Goal: Transaction & Acquisition: Purchase product/service

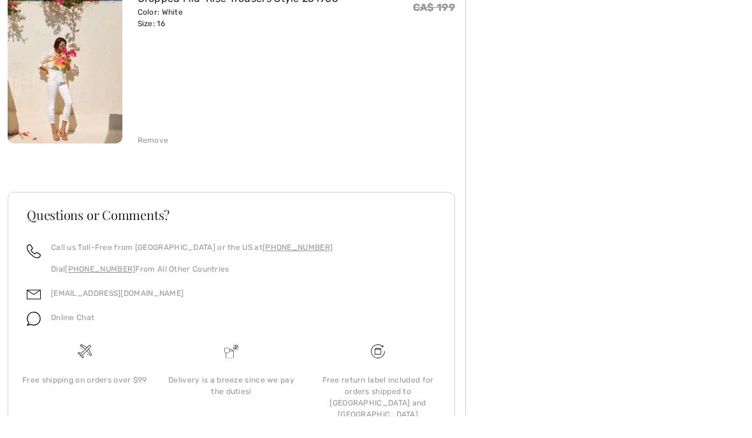
scroll to position [744, 0]
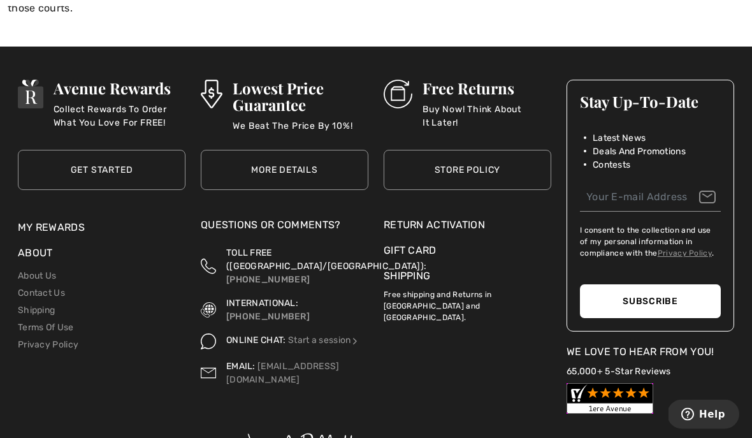
scroll to position [1971, 0]
click at [403, 217] on div "Return Activation" at bounding box center [468, 224] width 168 height 15
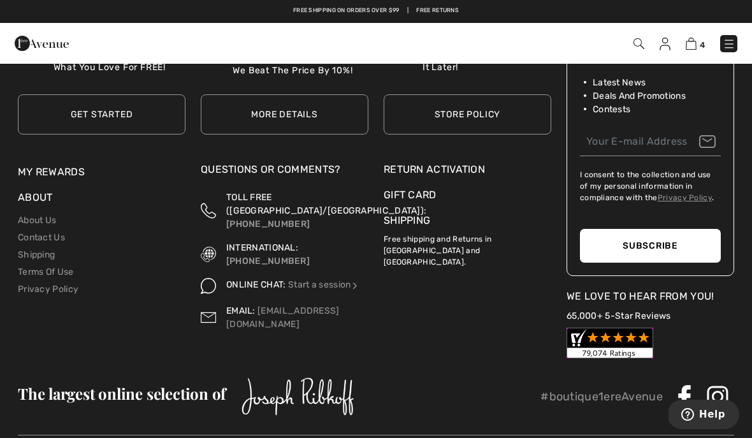
click at [470, 228] on p "Free shipping and Returns in [GEOGRAPHIC_DATA] and [GEOGRAPHIC_DATA]." at bounding box center [468, 248] width 168 height 40
click at [400, 228] on p "Free shipping and Returns in [GEOGRAPHIC_DATA] and [GEOGRAPHIC_DATA]." at bounding box center [468, 248] width 168 height 40
click at [463, 228] on p "Free shipping and Returns in [GEOGRAPHIC_DATA] and [GEOGRAPHIC_DATA]." at bounding box center [468, 248] width 168 height 40
click at [466, 228] on p "Free shipping and Returns in [GEOGRAPHIC_DATA] and [GEOGRAPHIC_DATA]." at bounding box center [468, 248] width 168 height 40
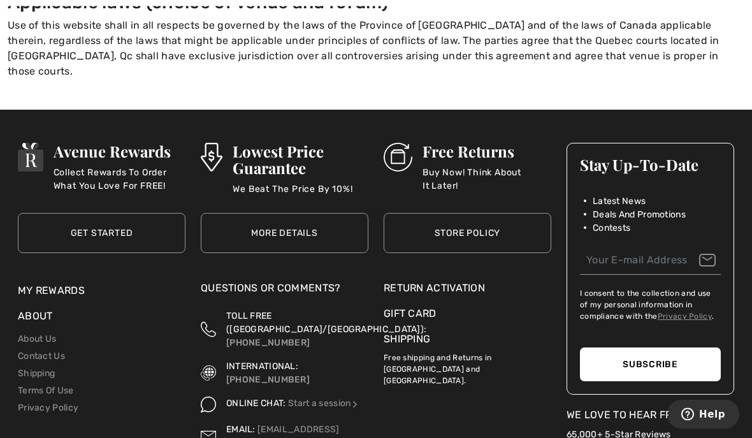
scroll to position [1908, 0]
click at [25, 385] on link "Terms Of Use" at bounding box center [46, 390] width 56 height 11
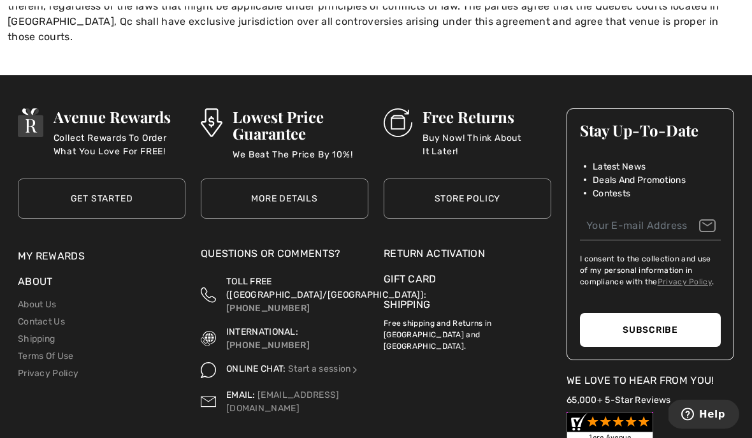
scroll to position [1943, 0]
click at [22, 368] on link "Privacy Policy" at bounding box center [48, 373] width 61 height 11
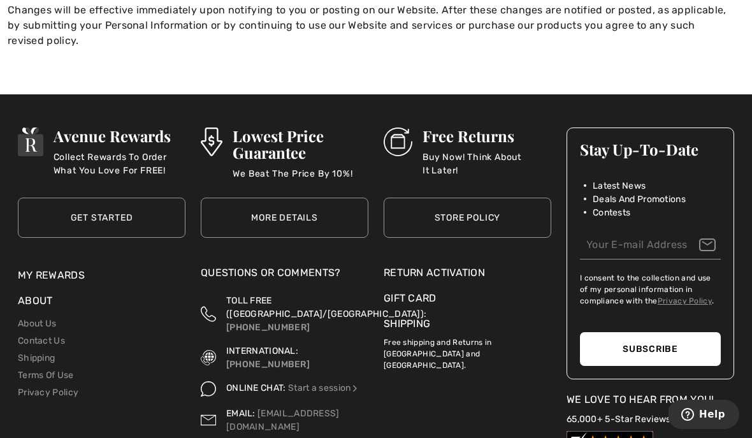
scroll to position [4125, 0]
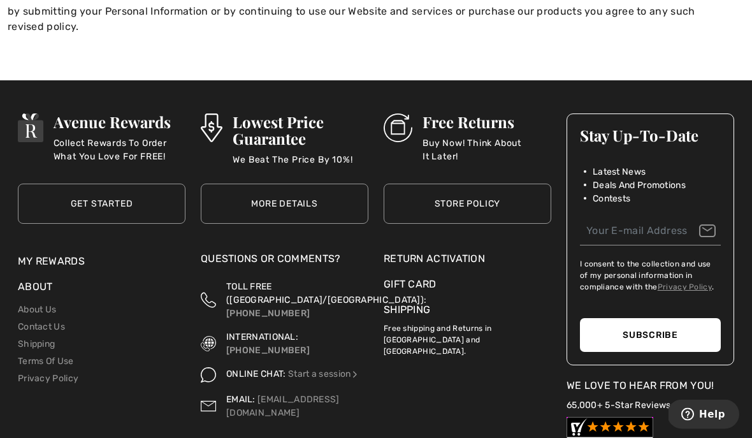
click at [21, 339] on link "Shipping" at bounding box center [36, 344] width 37 height 11
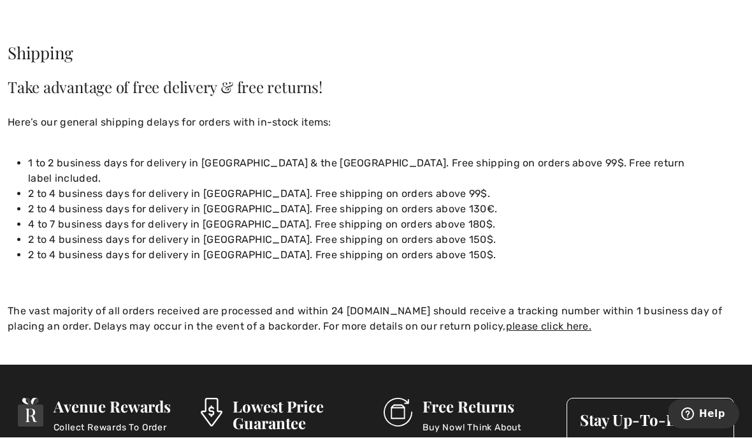
scroll to position [43, 0]
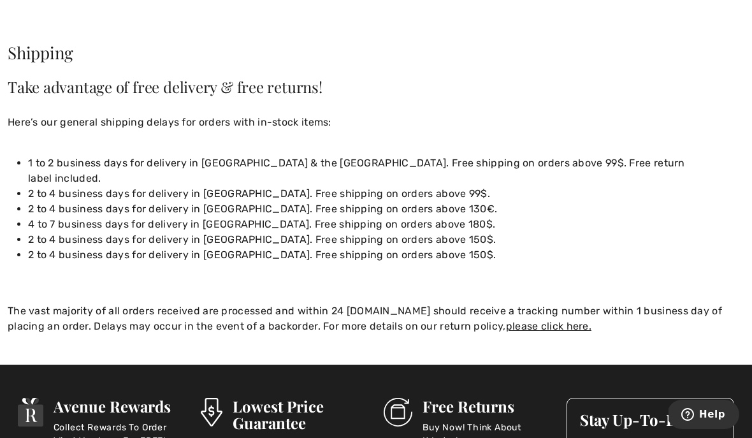
click at [506, 320] on link "please click here." at bounding box center [548, 326] width 85 height 12
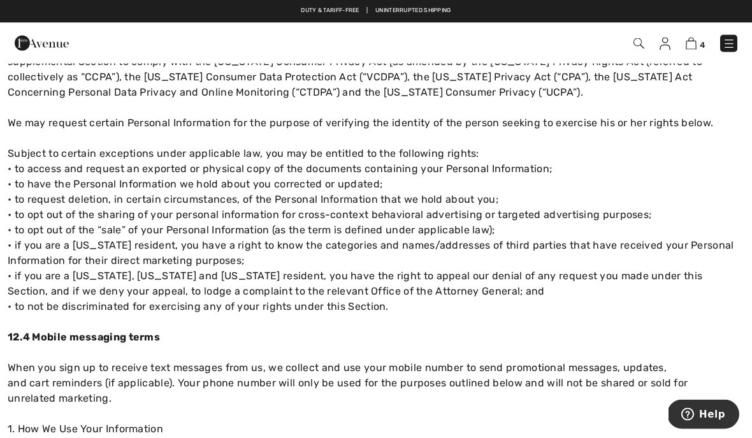
scroll to position [3101, 0]
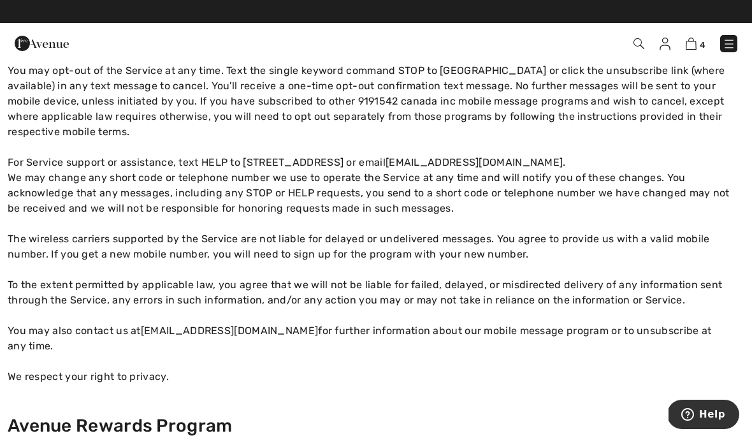
scroll to position [723, 0]
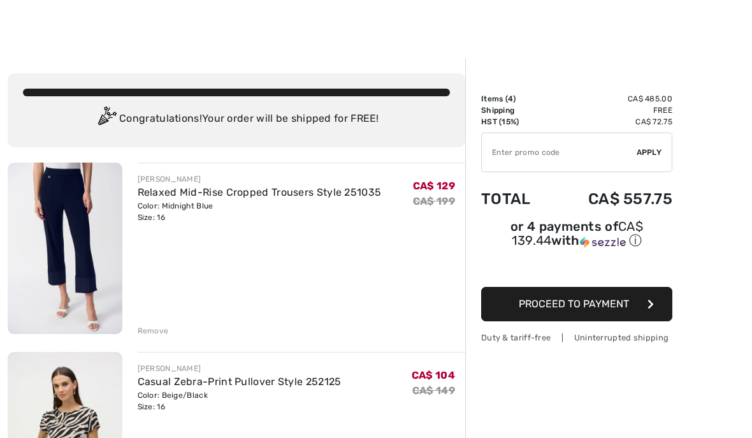
scroll to position [4, 0]
click at [55, 265] on img at bounding box center [65, 248] width 115 height 171
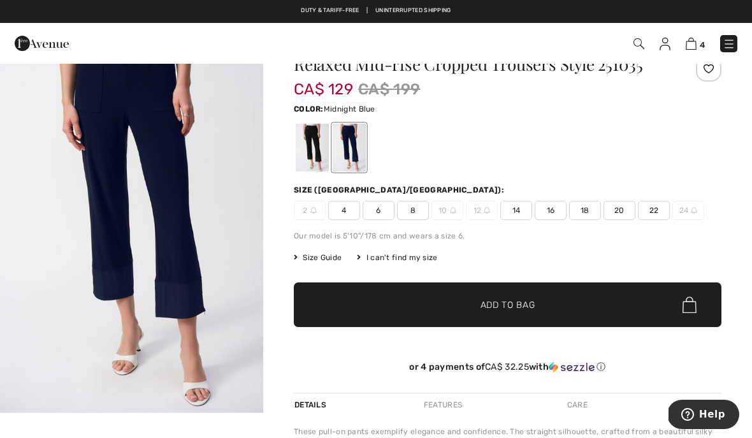
scroll to position [48, 0]
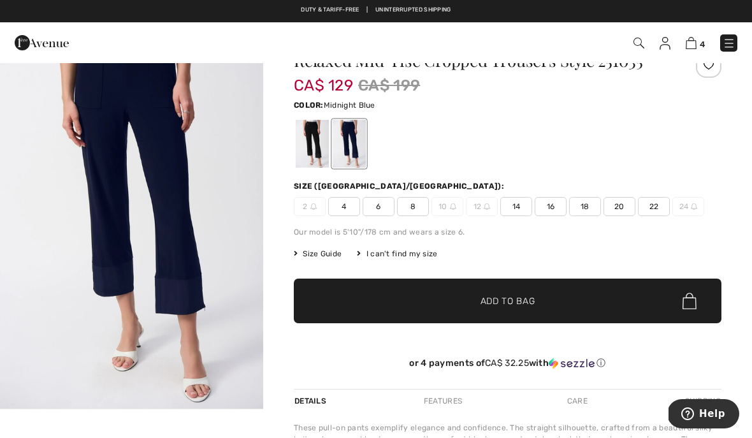
click at [312, 258] on span "Size Guide" at bounding box center [318, 254] width 48 height 11
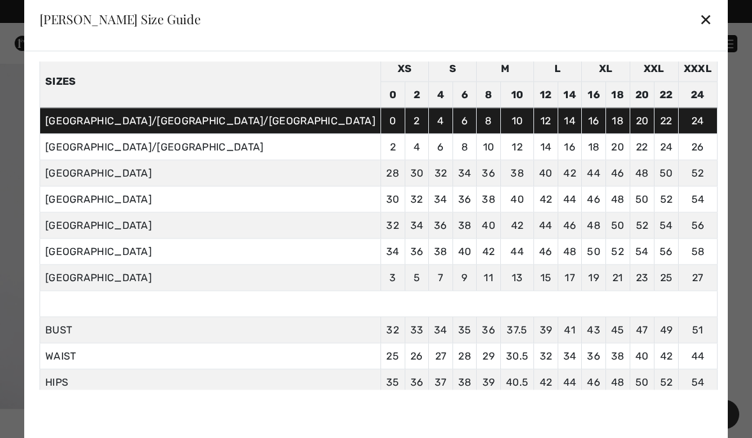
scroll to position [51, 0]
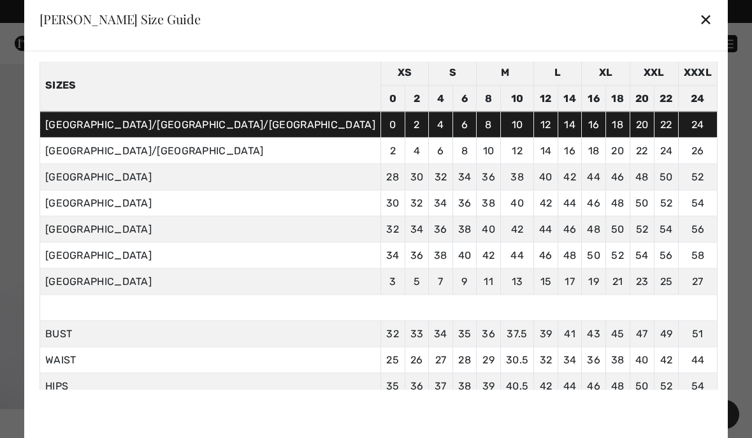
click at [699, 22] on div "✕" at bounding box center [705, 19] width 13 height 27
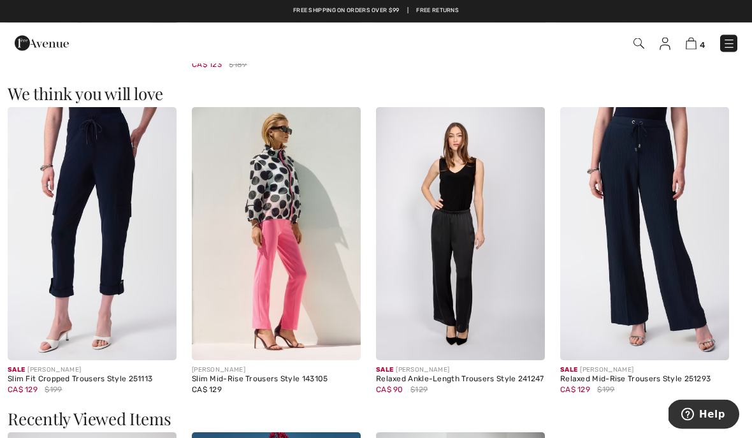
scroll to position [1031, 0]
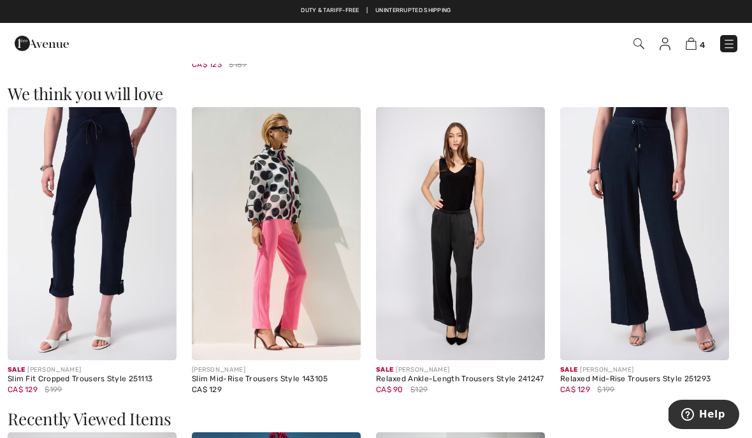
click at [240, 286] on img at bounding box center [276, 234] width 169 height 254
click at [234, 243] on img at bounding box center [276, 234] width 169 height 254
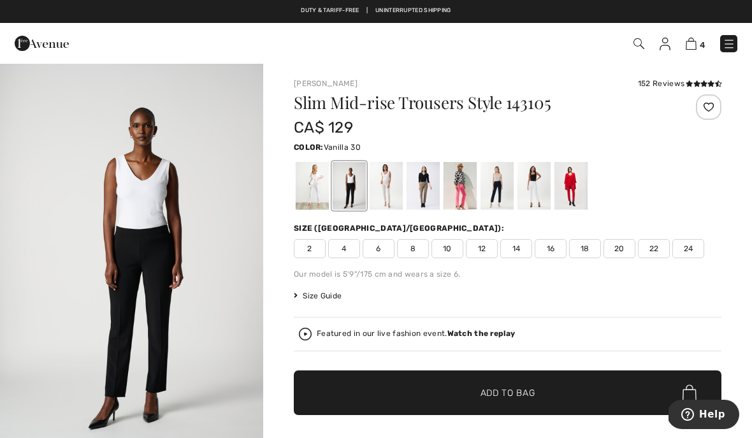
click at [521, 188] on div at bounding box center [534, 186] width 33 height 48
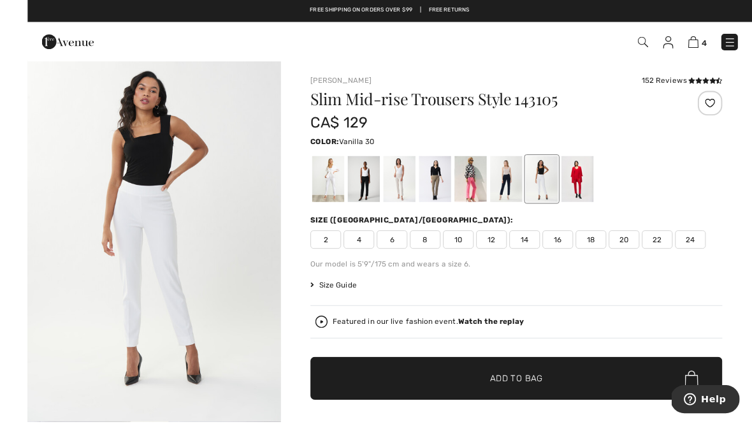
scroll to position [10, 0]
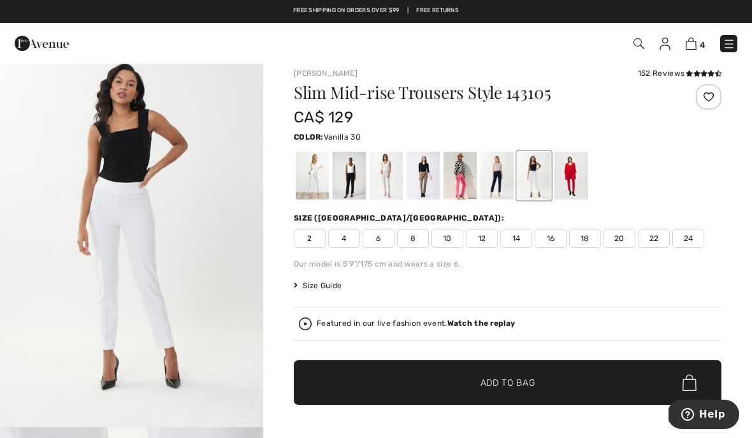
click at [304, 182] on div at bounding box center [312, 176] width 33 height 48
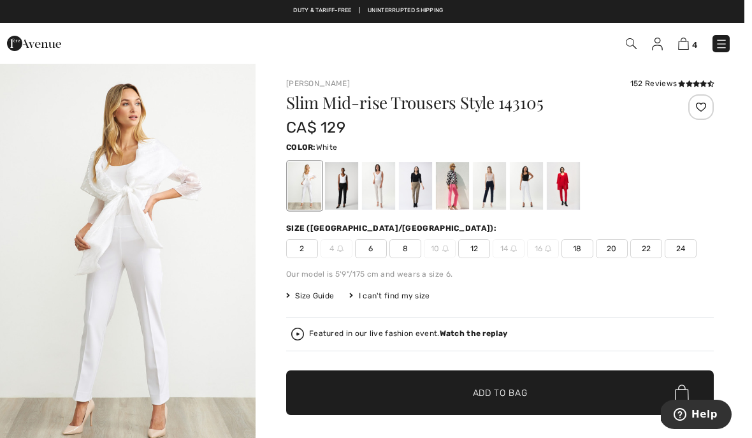
scroll to position [3, 0]
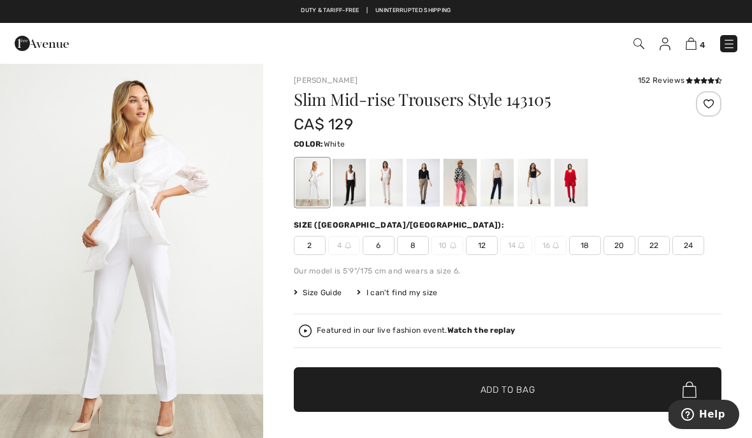
click at [380, 191] on div at bounding box center [386, 183] width 33 height 48
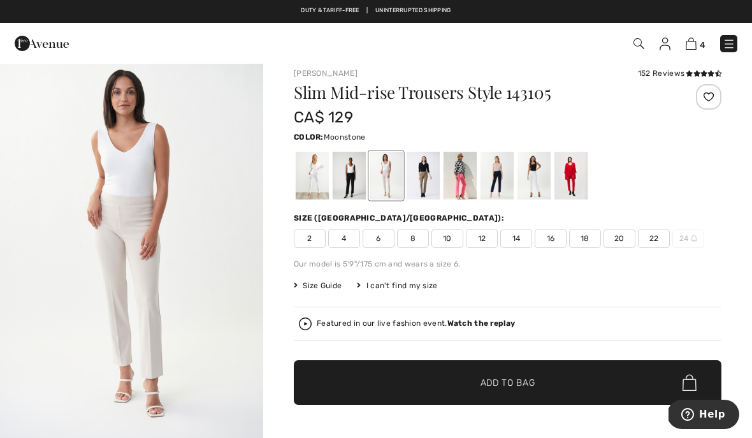
scroll to position [0, 0]
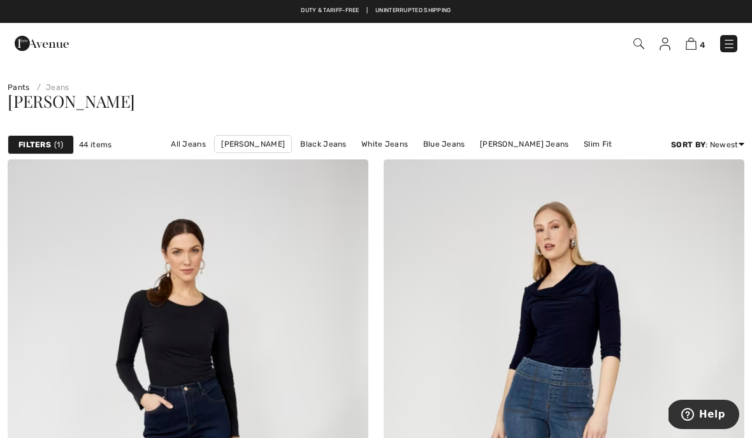
click at [723, 50] on img at bounding box center [729, 44] width 13 height 13
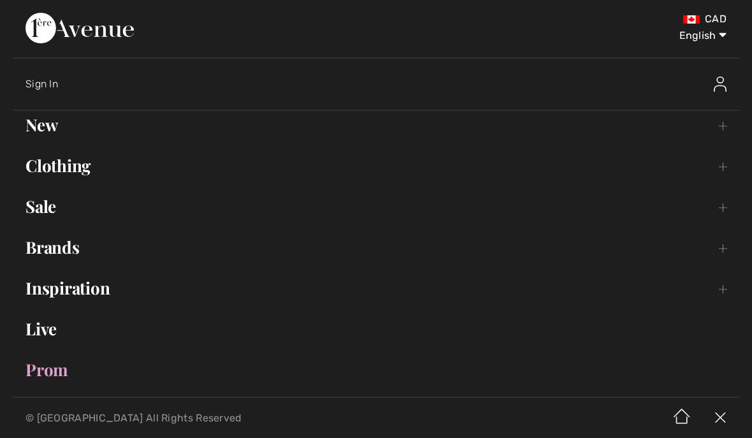
click at [38, 133] on link "New Toggle submenu" at bounding box center [376, 125] width 727 height 28
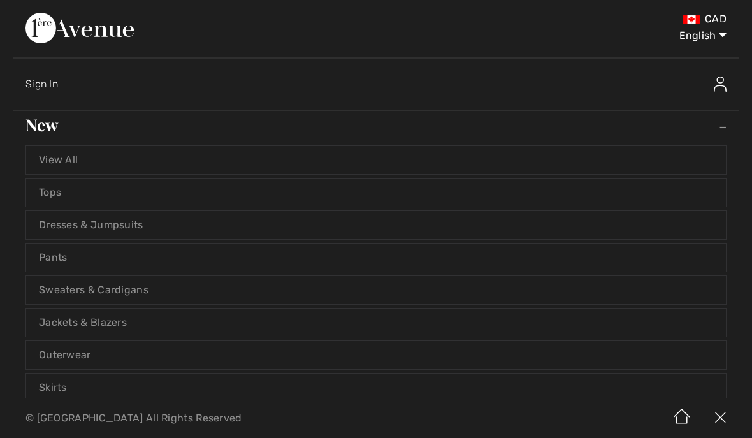
click at [43, 168] on link "View All" at bounding box center [376, 160] width 700 height 28
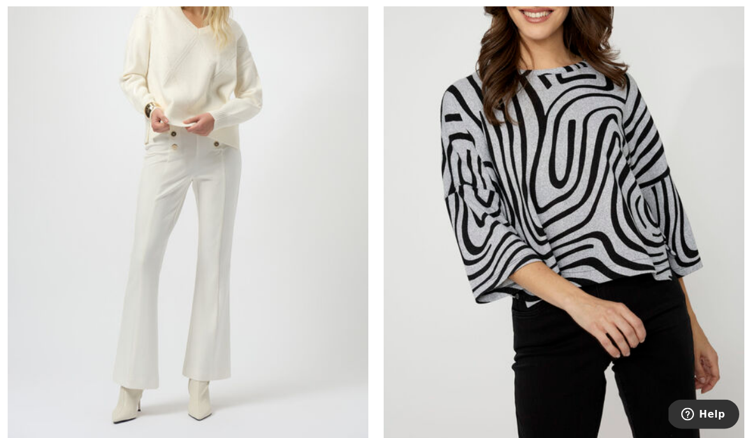
scroll to position [8375, 0]
click at [130, 320] on img at bounding box center [188, 175] width 361 height 541
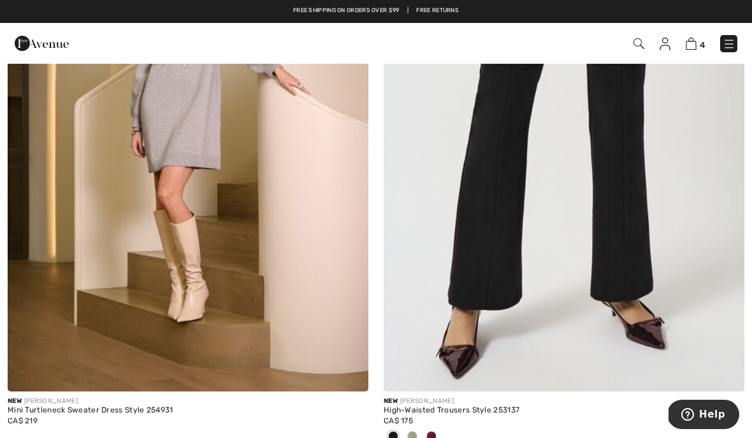
scroll to position [10858, 0]
click at [66, 300] on img at bounding box center [188, 121] width 361 height 541
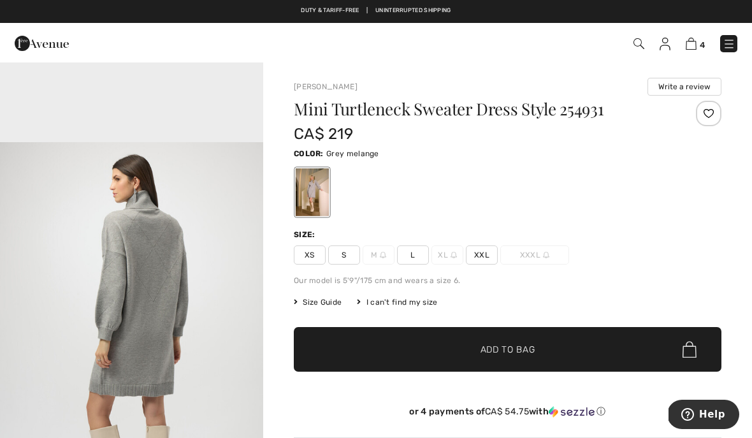
scroll to position [1104, 0]
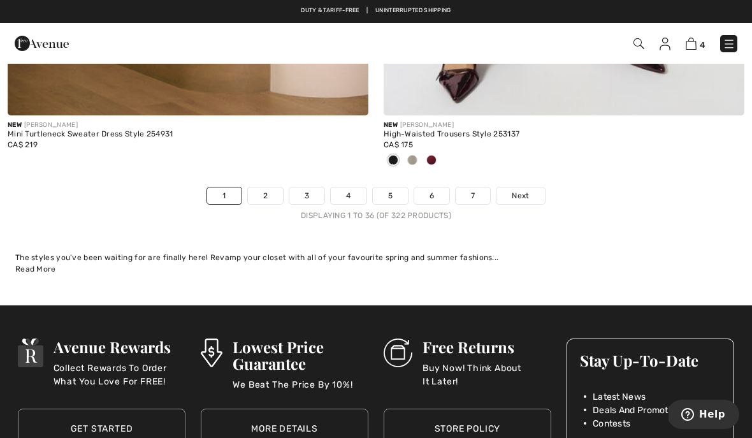
scroll to position [11114, 0]
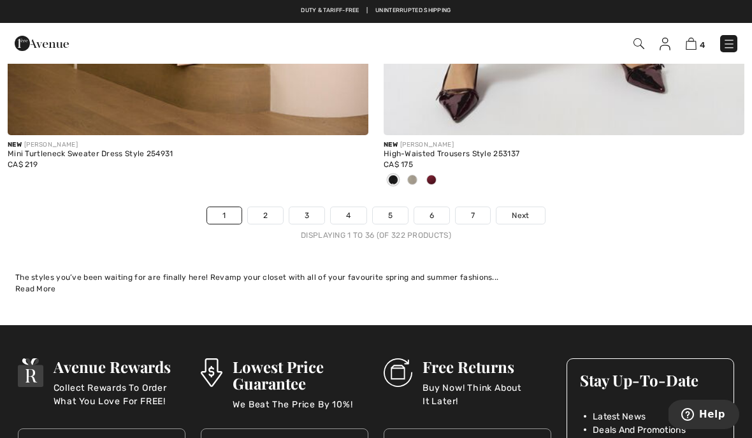
click at [254, 207] on link "2" at bounding box center [265, 215] width 35 height 17
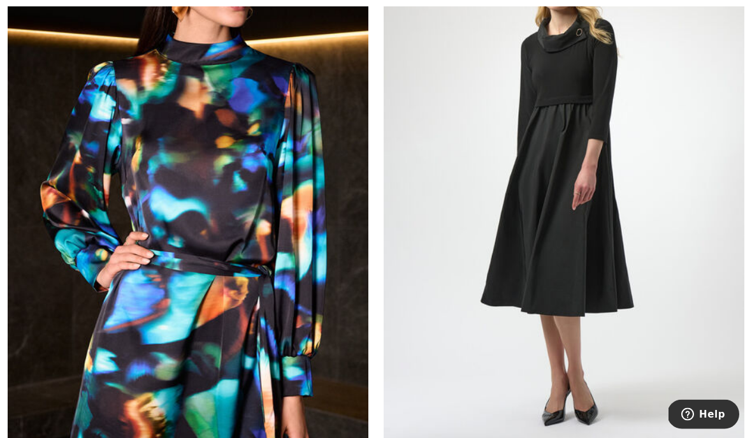
scroll to position [6998, 0]
click at [449, 323] on img at bounding box center [564, 176] width 361 height 541
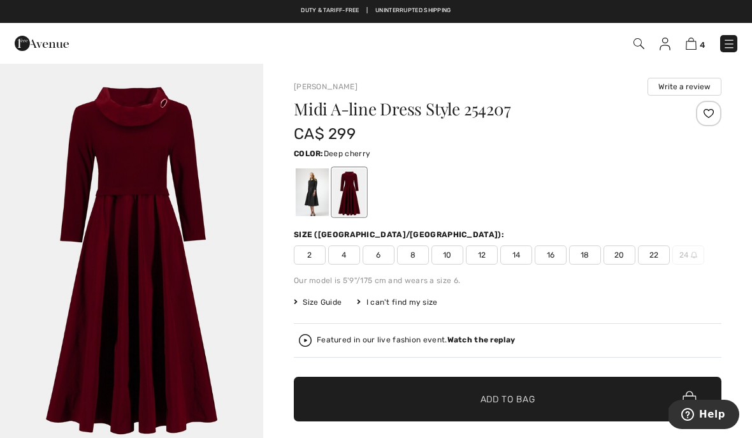
click at [301, 201] on div at bounding box center [312, 192] width 33 height 48
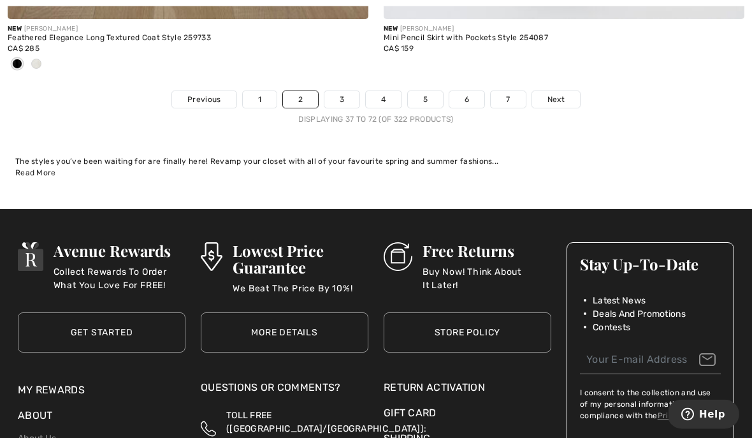
scroll to position [11230, 0]
click at [333, 96] on link "3" at bounding box center [341, 99] width 35 height 17
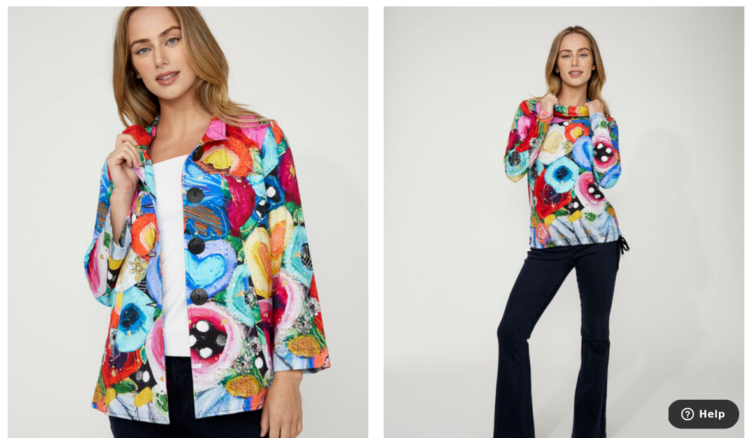
scroll to position [2015, 0]
click at [486, 298] on img at bounding box center [564, 248] width 361 height 541
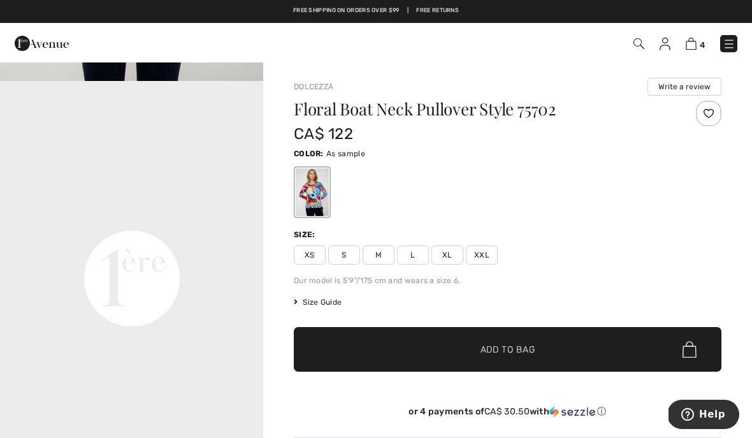
scroll to position [757, 0]
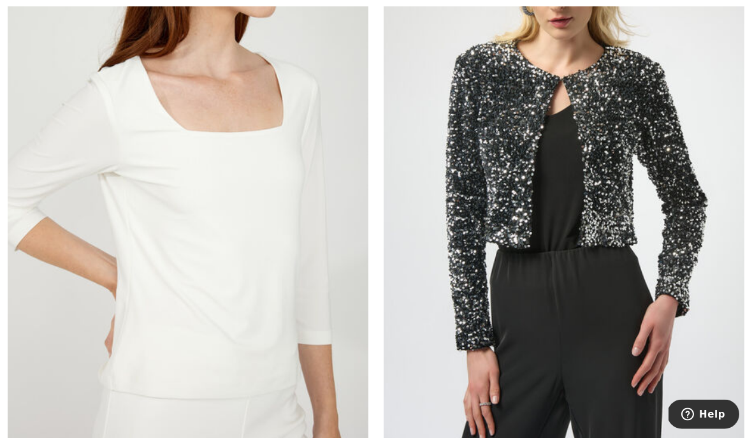
scroll to position [8337, 0]
click at [72, 339] on img at bounding box center [188, 171] width 361 height 541
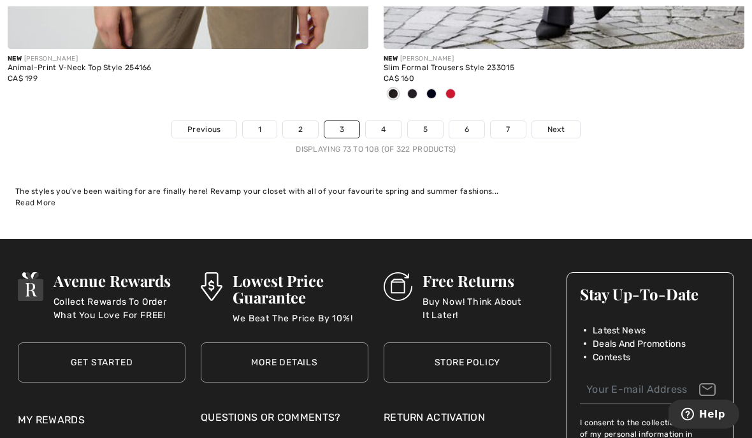
scroll to position [11095, 0]
click at [376, 123] on link "4" at bounding box center [383, 129] width 35 height 17
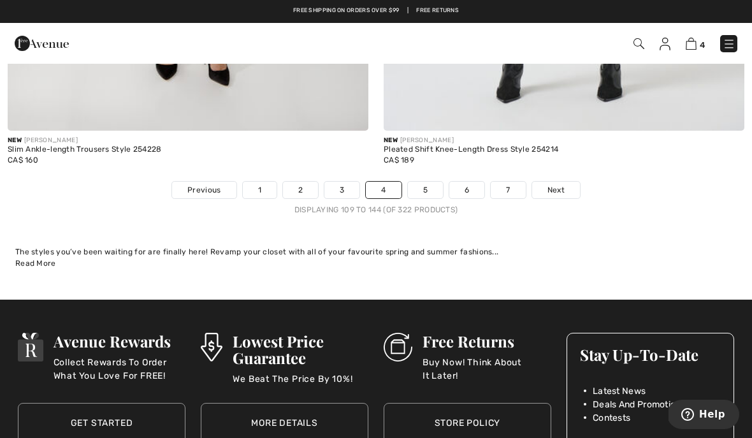
scroll to position [10944, 0]
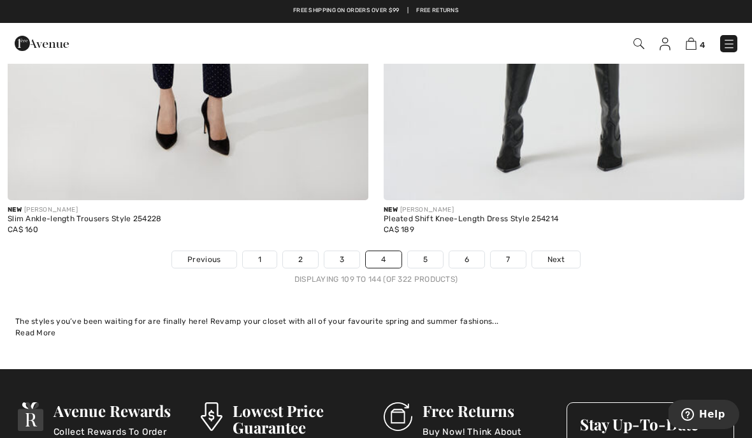
click at [410, 256] on link "5" at bounding box center [425, 259] width 35 height 17
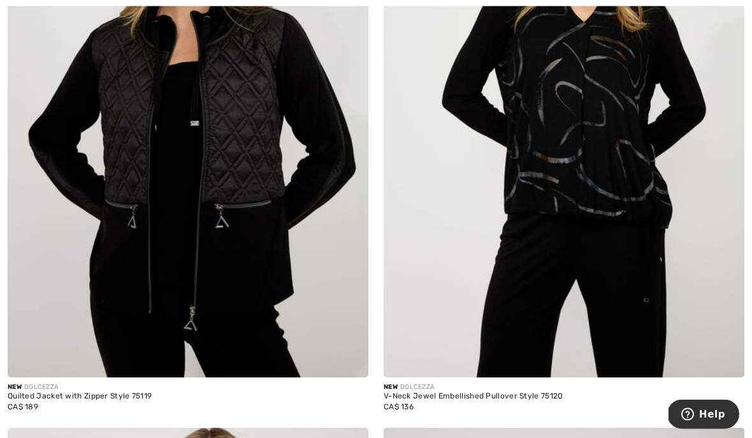
scroll to position [6371, 0]
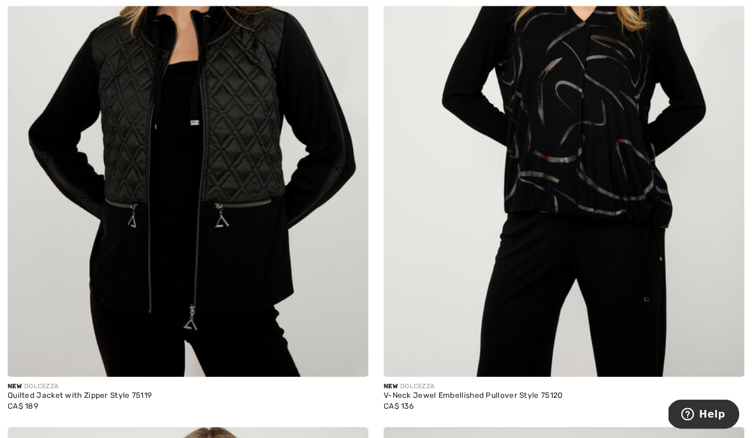
click at [87, 310] on img at bounding box center [188, 106] width 361 height 541
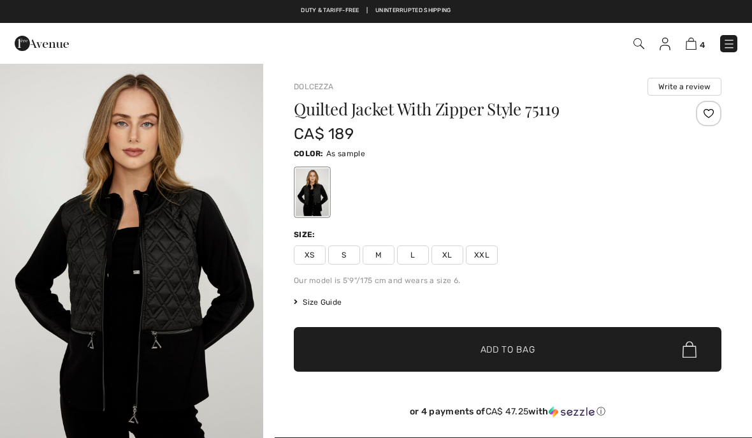
checkbox input "true"
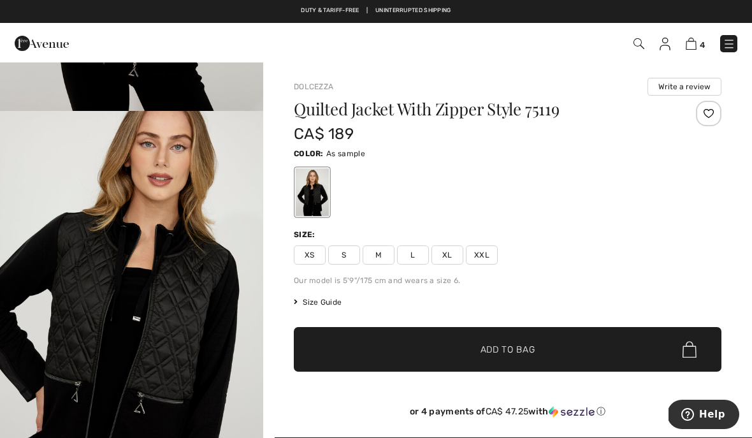
scroll to position [346, 0]
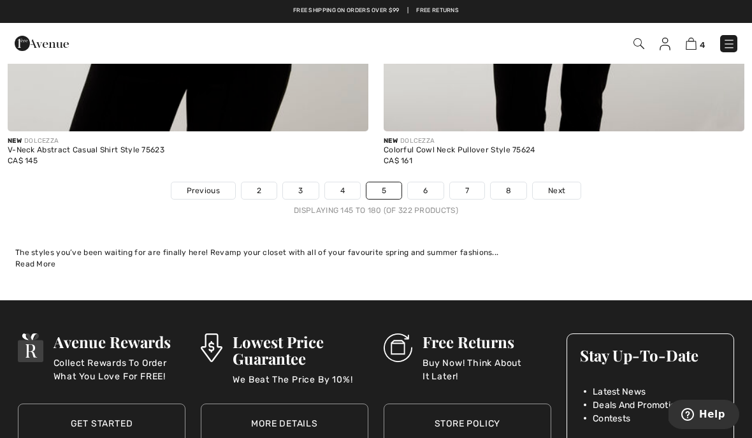
scroll to position [10904, 0]
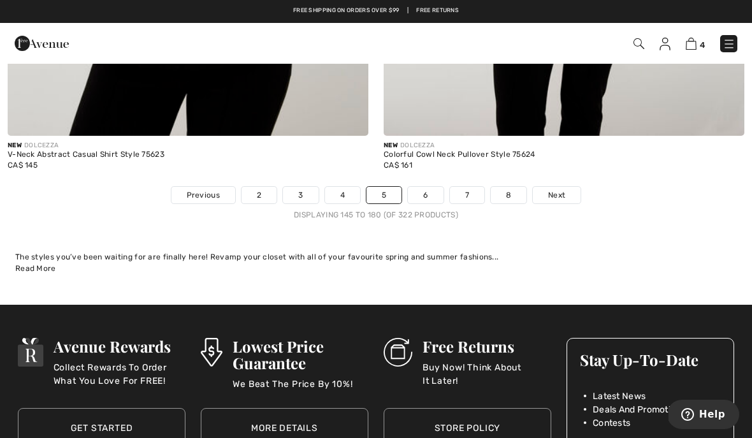
click at [418, 189] on link "6" at bounding box center [425, 195] width 35 height 17
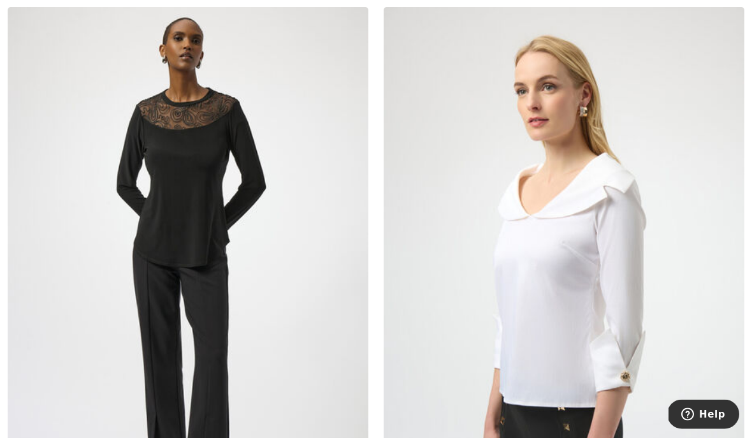
scroll to position [10554, 0]
click at [172, 226] on img at bounding box center [188, 277] width 361 height 541
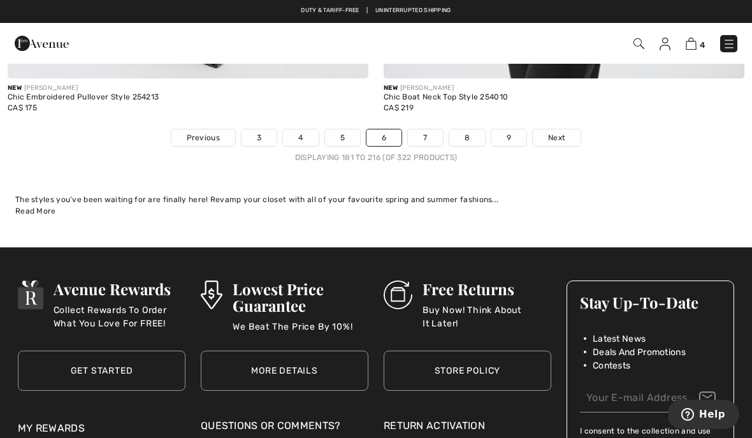
scroll to position [11017, 0]
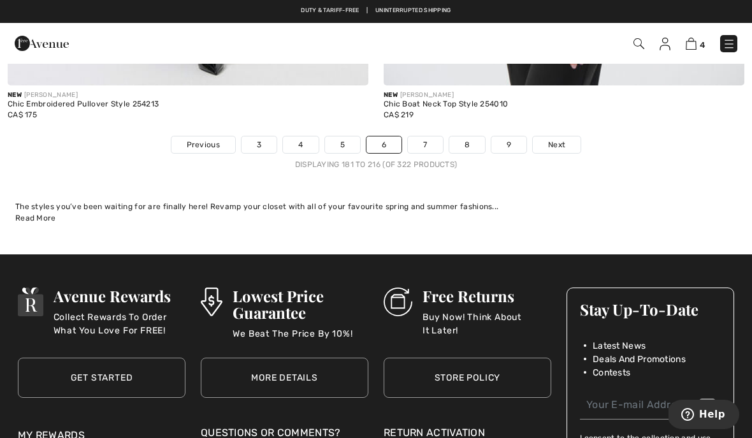
click at [417, 139] on link "7" at bounding box center [425, 144] width 34 height 17
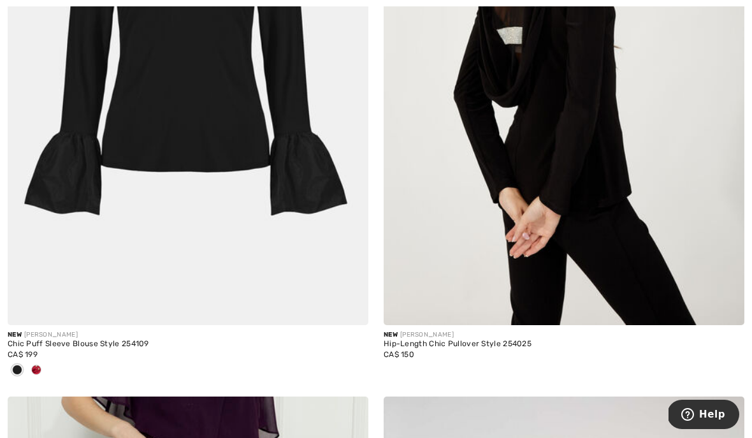
scroll to position [4122, 0]
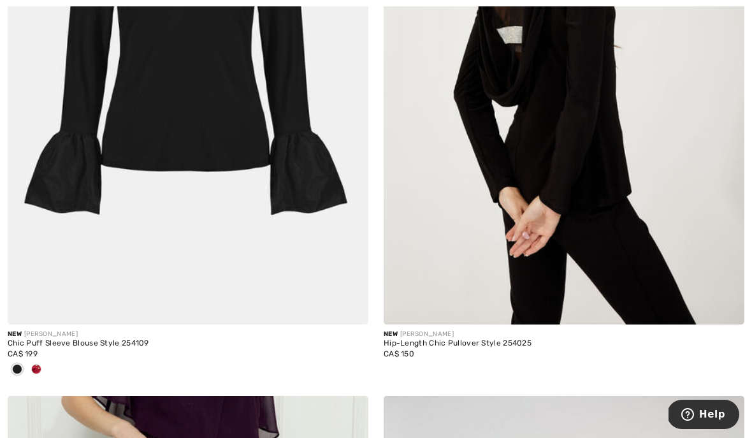
click at [35, 368] on span at bounding box center [36, 369] width 10 height 10
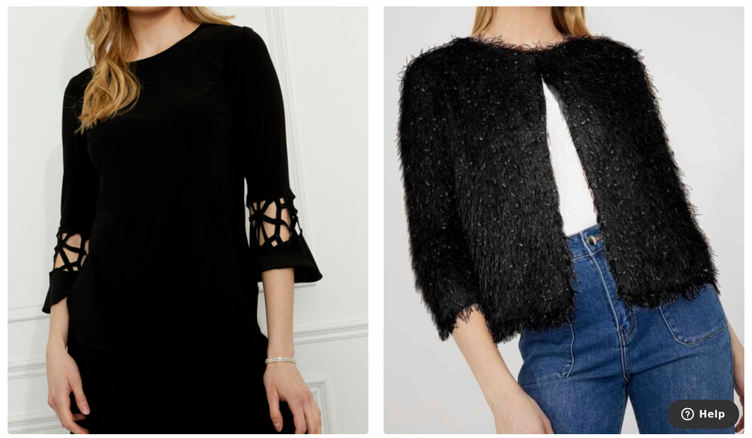
scroll to position [5238, 0]
click at [99, 327] on img at bounding box center [188, 163] width 361 height 541
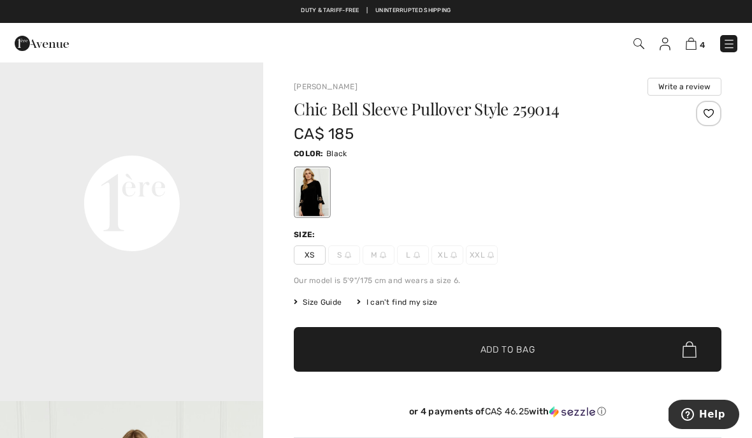
scroll to position [845, 0]
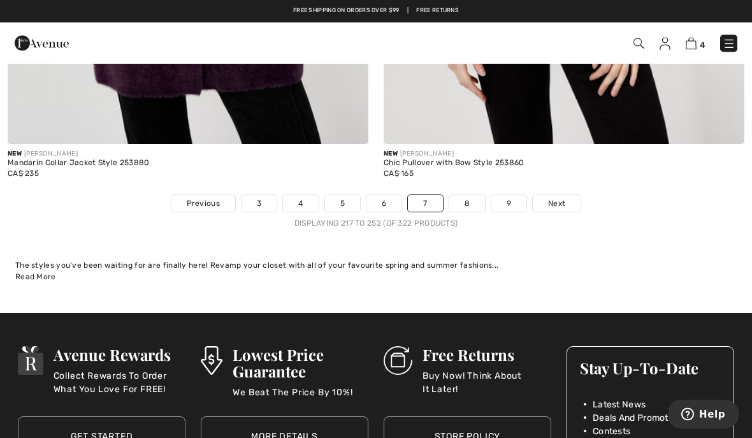
scroll to position [11106, 0]
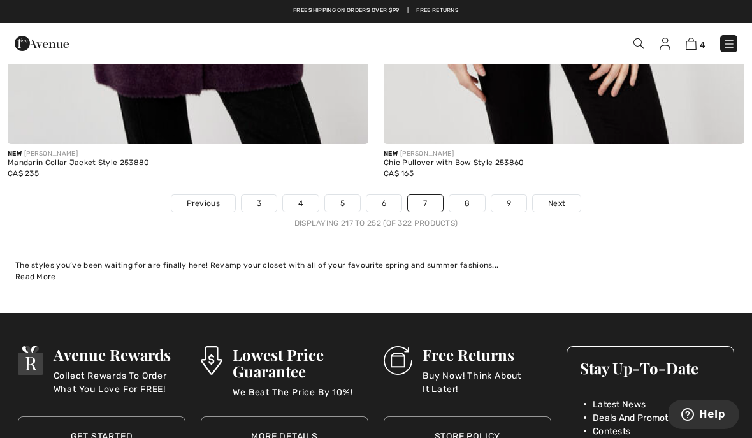
click at [460, 198] on link "8" at bounding box center [467, 203] width 36 height 17
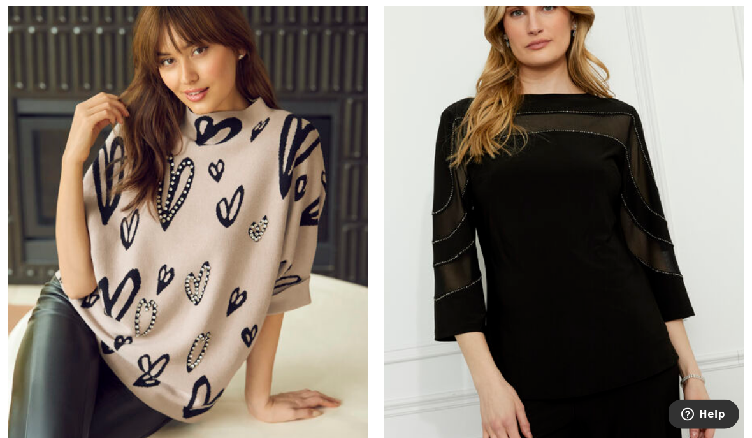
scroll to position [823, 0]
click at [86, 342] on img at bounding box center [188, 216] width 361 height 541
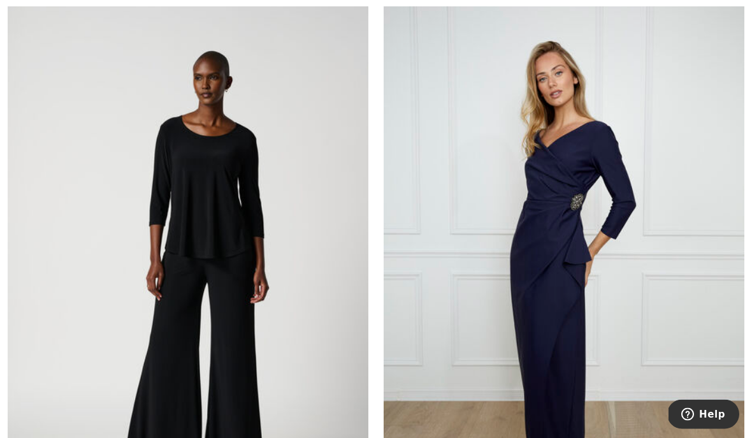
scroll to position [10668, 0]
click at [94, 343] on img at bounding box center [188, 268] width 361 height 541
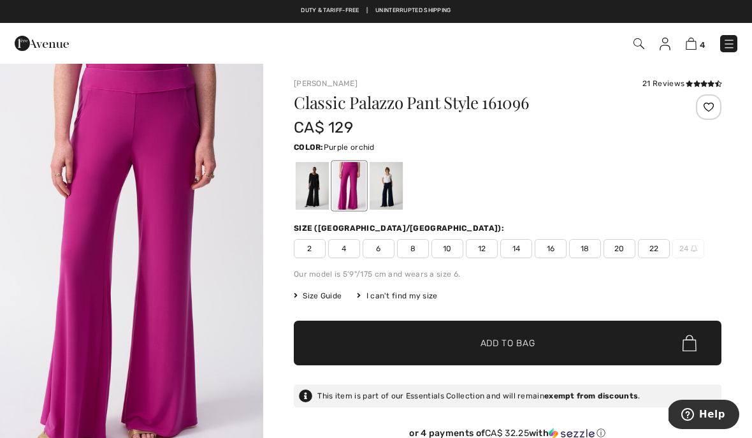
click at [379, 191] on div at bounding box center [386, 186] width 33 height 48
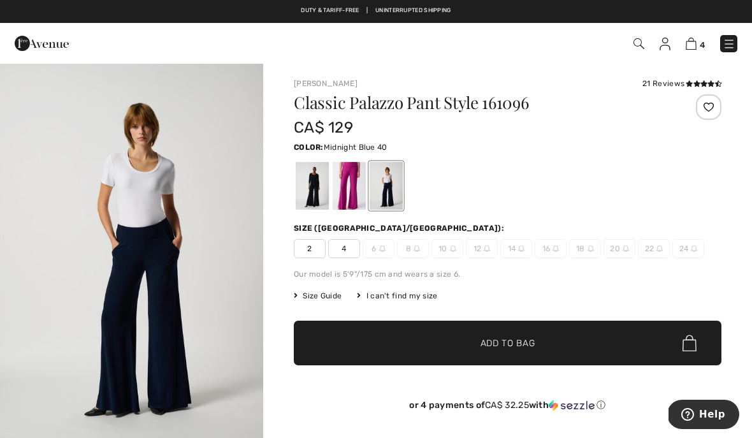
click at [301, 189] on div at bounding box center [312, 186] width 33 height 48
click at [299, 193] on div at bounding box center [312, 186] width 33 height 48
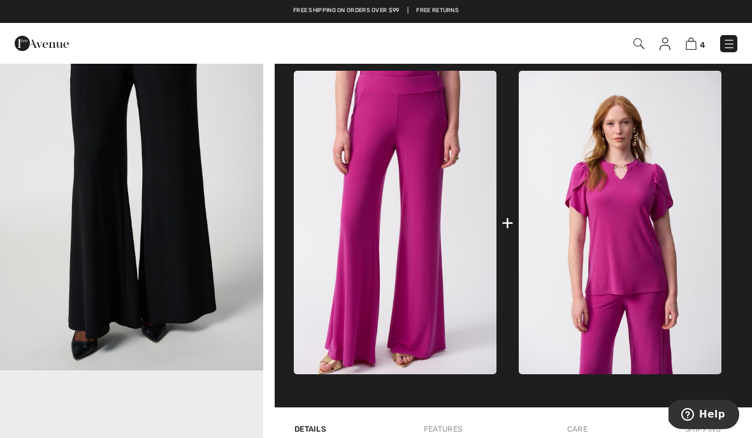
scroll to position [423, 0]
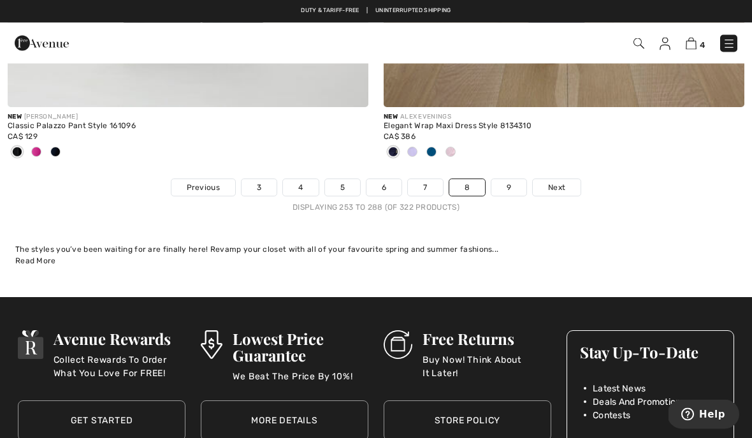
scroll to position [11100, 0]
click at [499, 179] on link "9" at bounding box center [508, 187] width 35 height 17
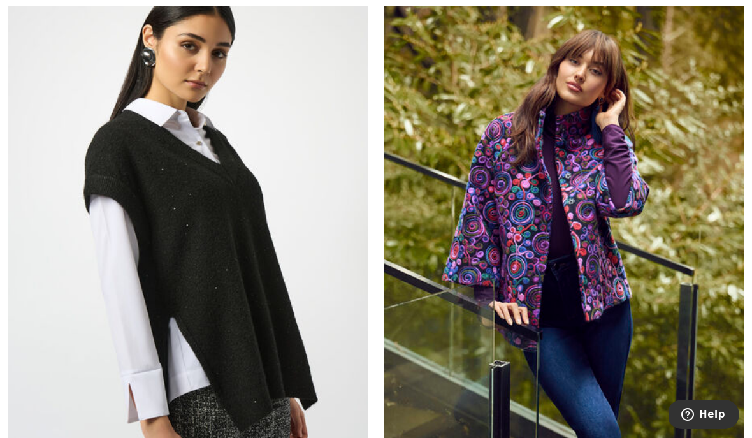
scroll to position [8856, 0]
click at [485, 238] on img at bounding box center [564, 243] width 361 height 541
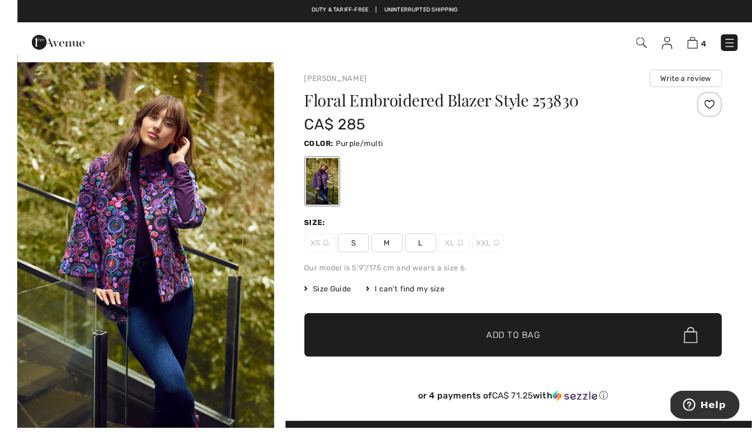
scroll to position [48, 0]
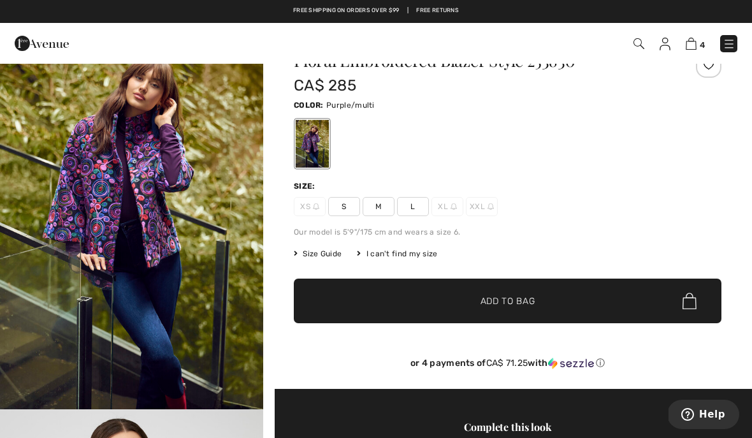
click at [304, 257] on span "Size Guide" at bounding box center [318, 253] width 48 height 11
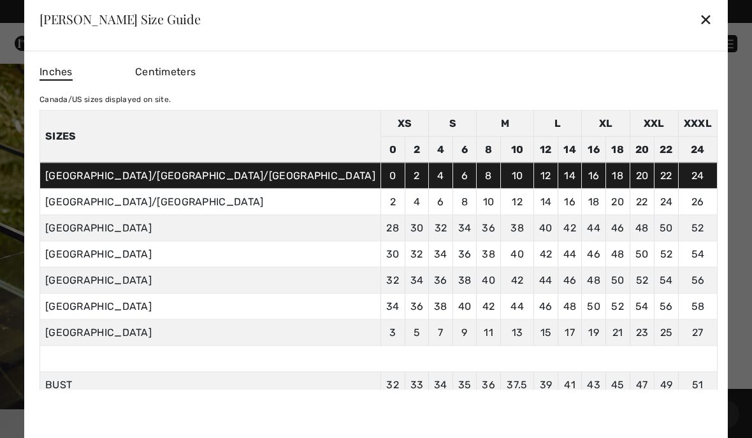
click at [699, 24] on div "✕" at bounding box center [705, 19] width 13 height 27
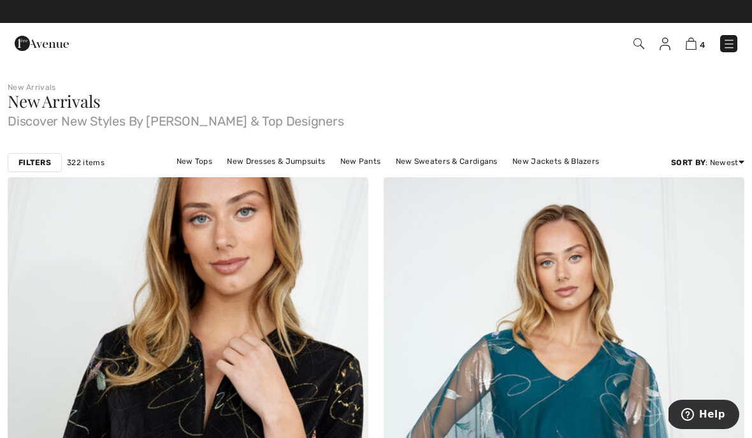
click at [725, 49] on img at bounding box center [729, 44] width 13 height 13
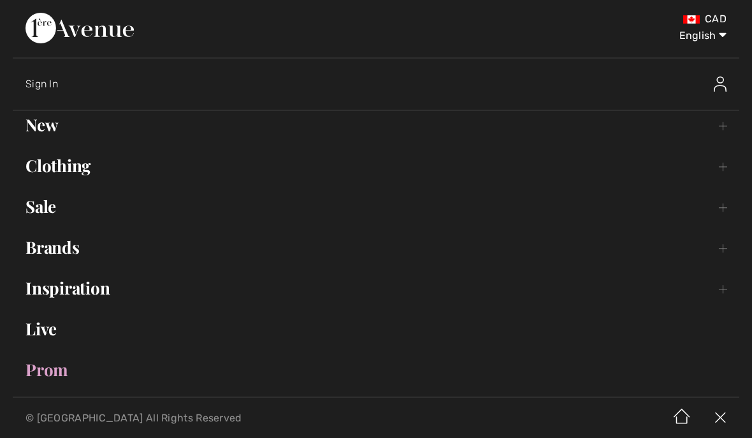
click at [32, 254] on link "Brands Open submenu" at bounding box center [376, 247] width 727 height 28
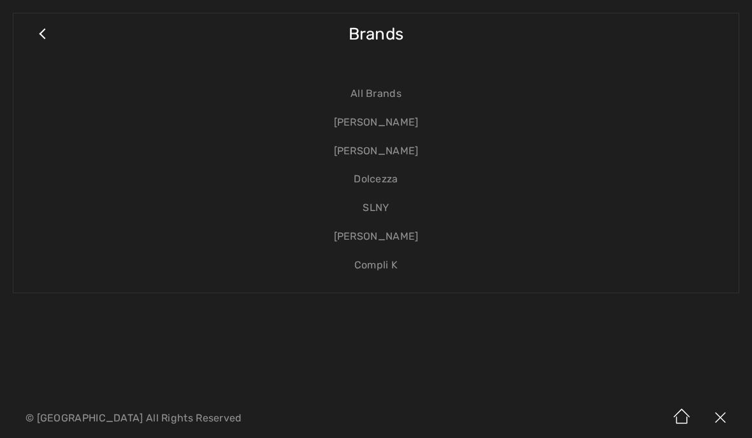
click at [361, 210] on link "SLNY" at bounding box center [376, 208] width 700 height 29
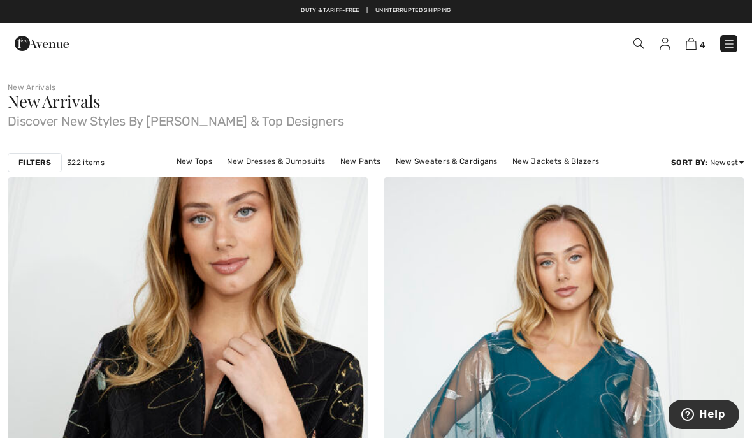
click at [726, 47] on img at bounding box center [729, 44] width 13 height 13
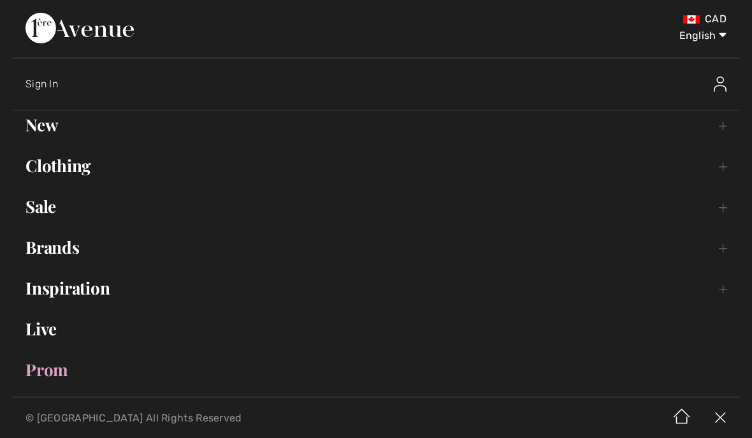
click at [34, 252] on link "Brands Open submenu" at bounding box center [376, 247] width 727 height 28
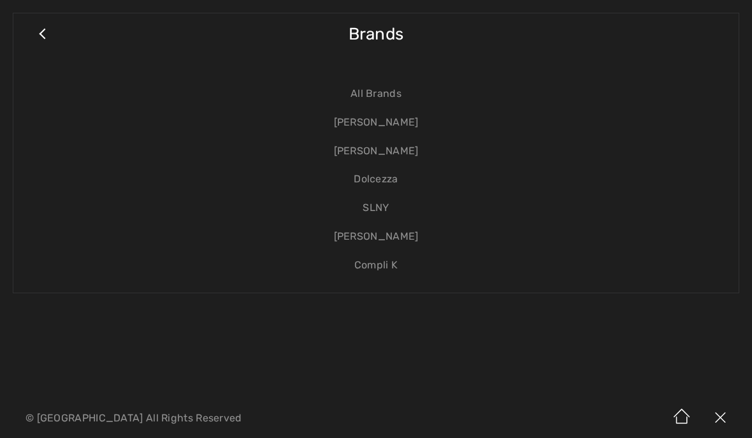
click at [359, 236] on link "[PERSON_NAME]" at bounding box center [376, 236] width 700 height 29
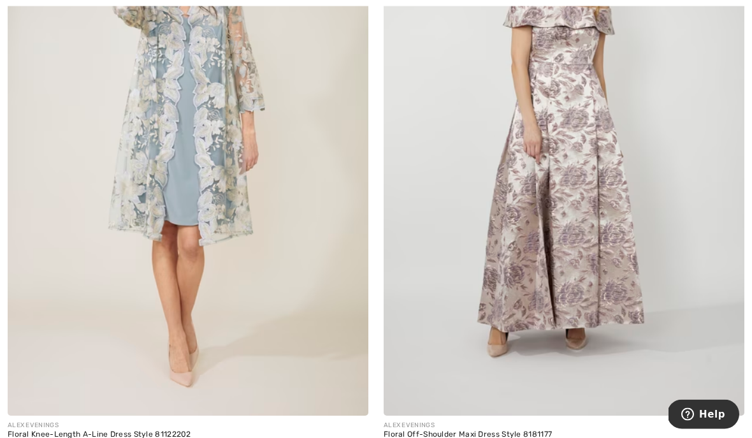
scroll to position [7245, 0]
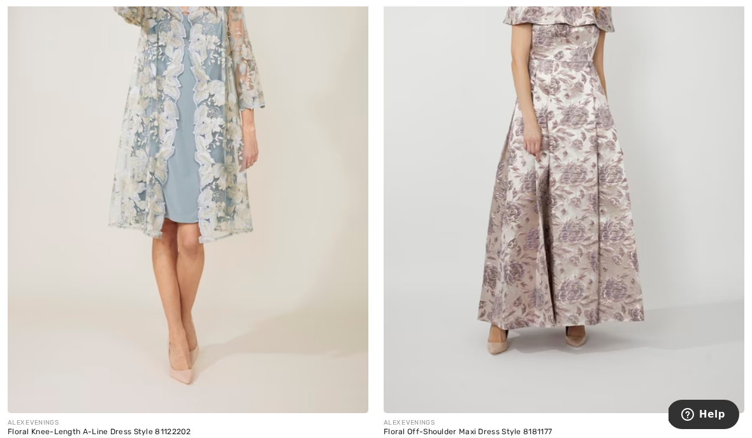
click at [56, 336] on img at bounding box center [188, 142] width 361 height 541
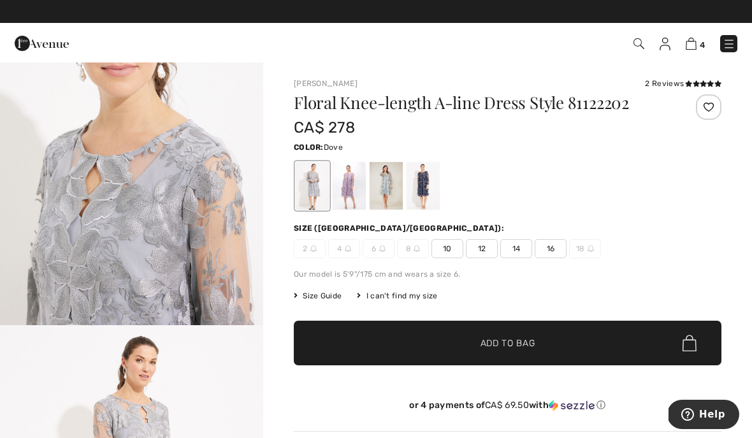
scroll to position [1712, 0]
click at [335, 192] on div at bounding box center [349, 186] width 33 height 48
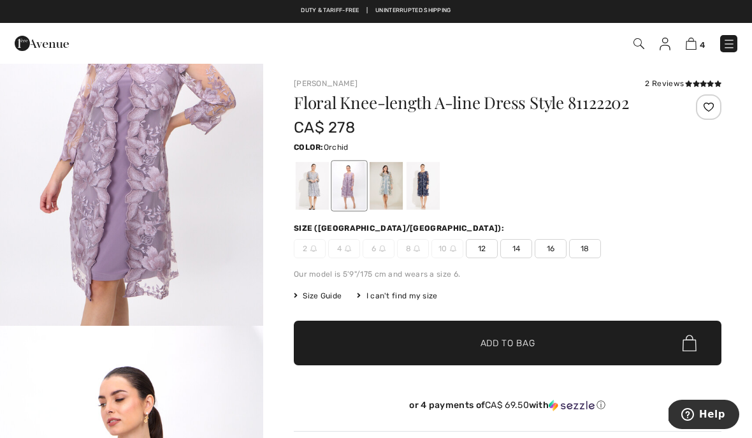
scroll to position [0, 0]
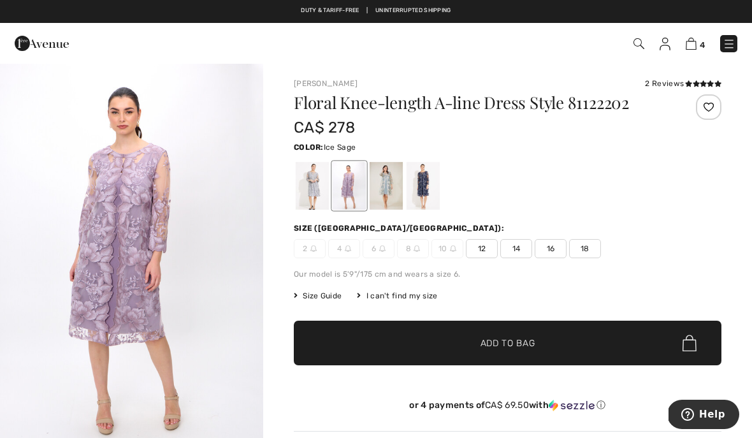
click at [377, 190] on div at bounding box center [386, 186] width 33 height 48
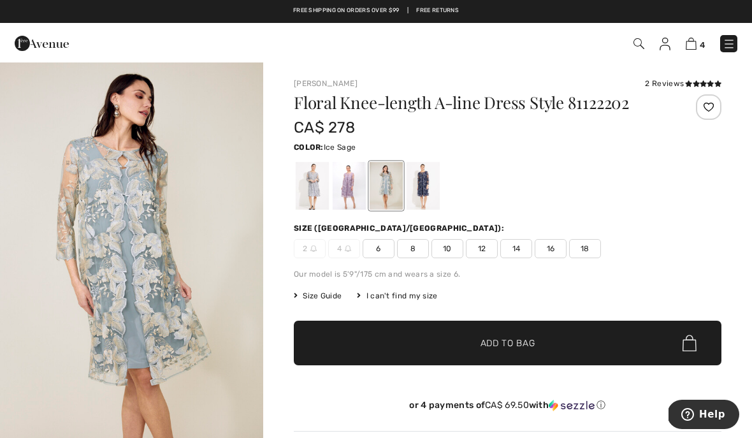
scroll to position [407, 0]
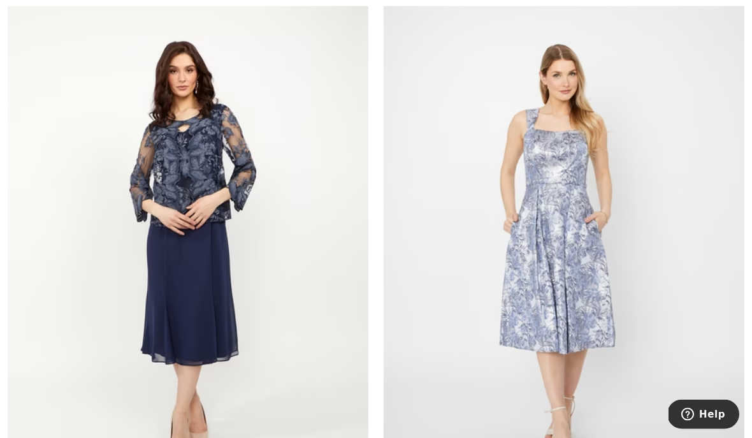
scroll to position [7899, 0]
click at [520, 298] on img at bounding box center [564, 251] width 361 height 541
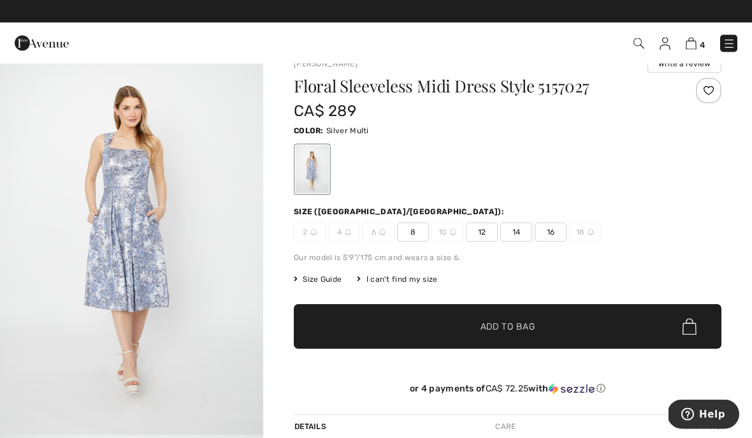
scroll to position [23, 0]
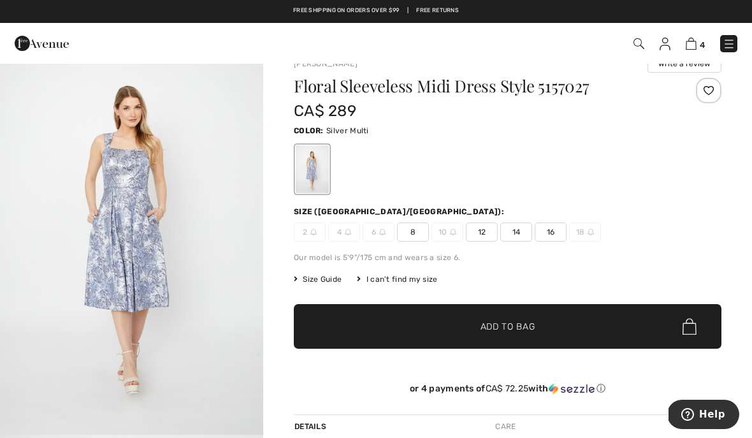
click at [310, 281] on span "Size Guide" at bounding box center [318, 278] width 48 height 11
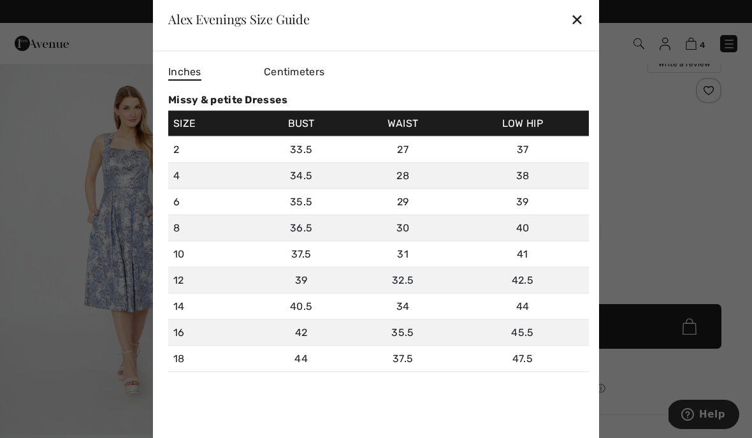
click at [572, 25] on div "✕" at bounding box center [576, 19] width 13 height 27
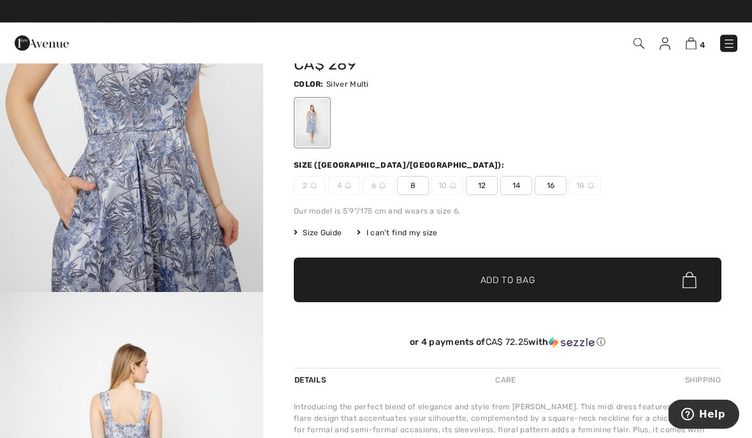
scroll to position [0, 0]
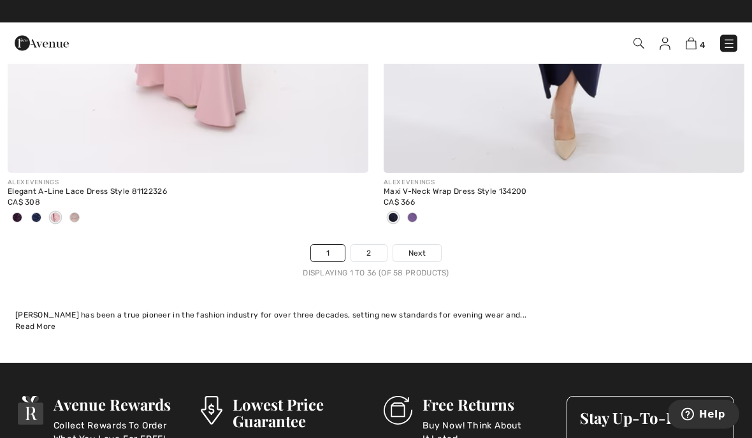
scroll to position [11226, 0]
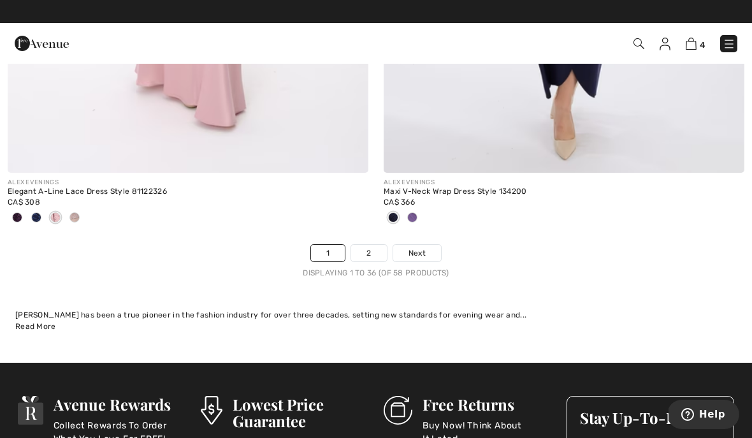
click at [352, 246] on link "2" at bounding box center [368, 253] width 35 height 17
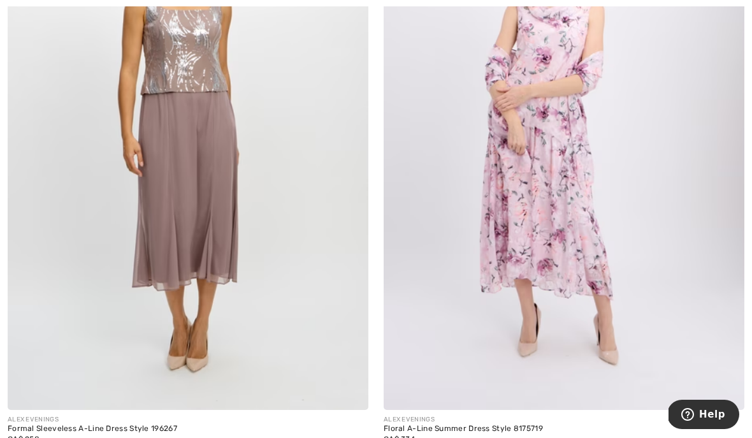
scroll to position [2359, 0]
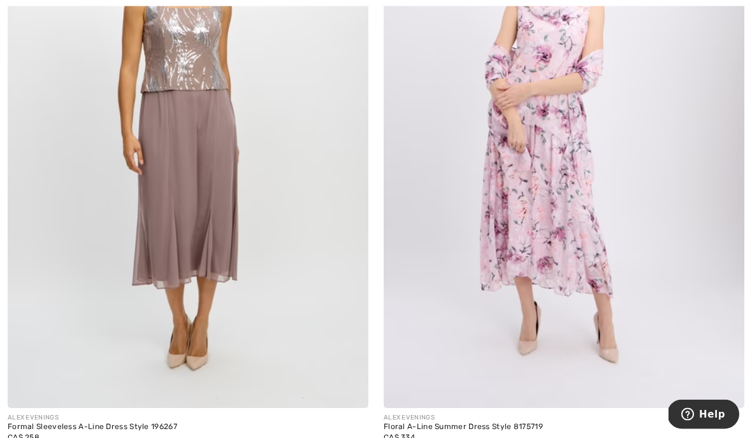
click at [94, 295] on img at bounding box center [188, 137] width 361 height 541
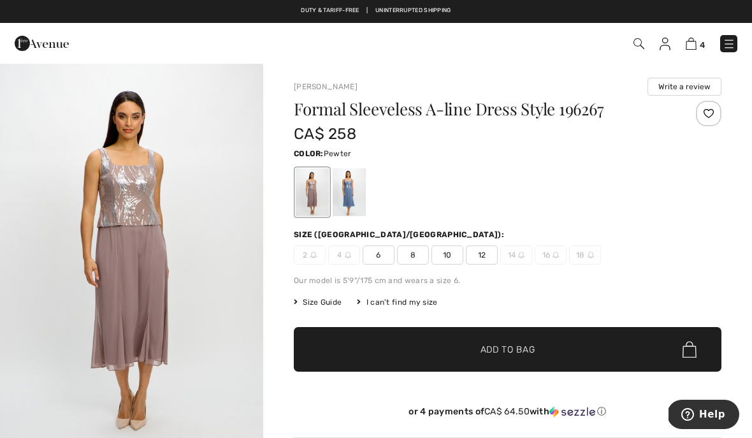
click at [339, 199] on div at bounding box center [349, 192] width 33 height 48
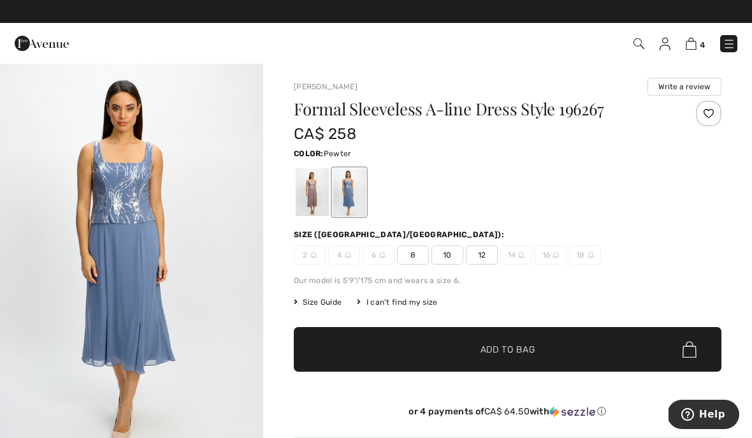
click at [299, 199] on div at bounding box center [312, 192] width 33 height 48
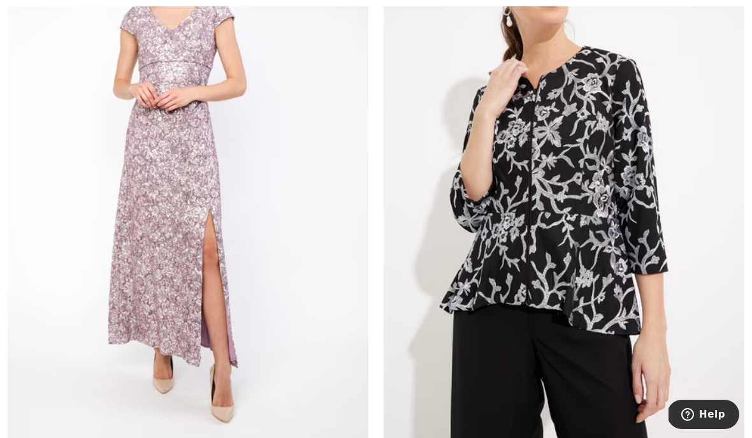
scroll to position [4876, 0]
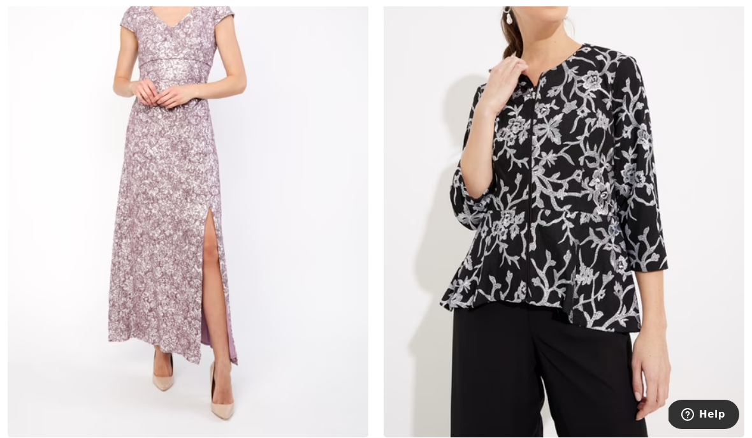
click at [509, 292] on img at bounding box center [564, 166] width 361 height 541
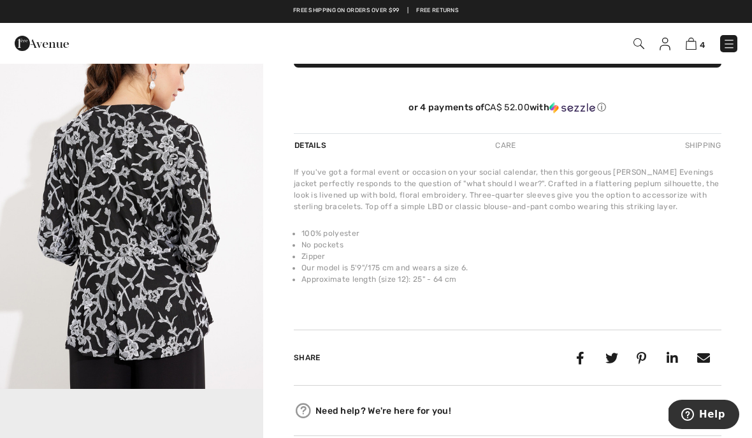
scroll to position [157, 0]
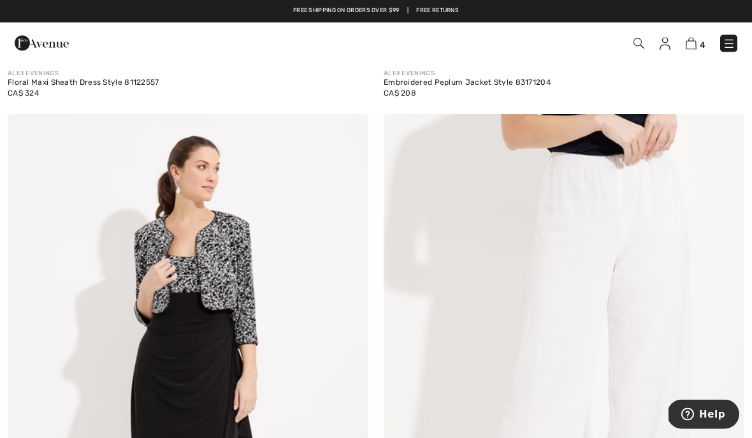
scroll to position [5250, 0]
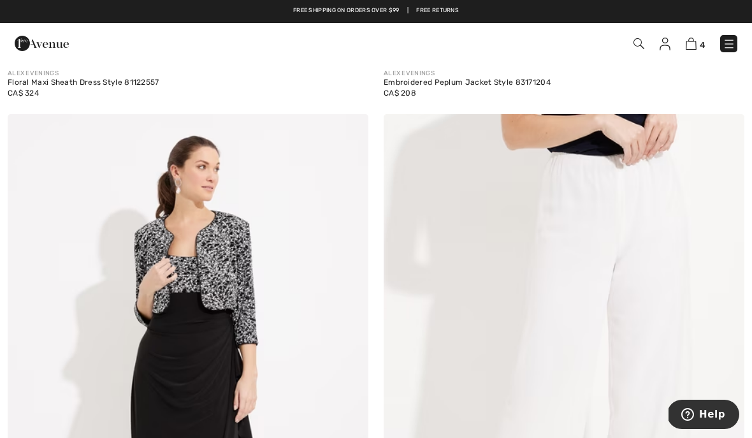
click at [723, 51] on link at bounding box center [728, 43] width 17 height 17
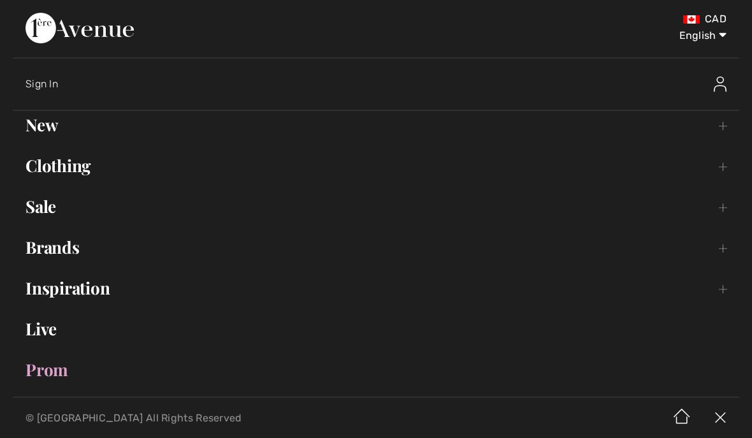
click at [36, 250] on link "Brands Open submenu" at bounding box center [376, 247] width 727 height 28
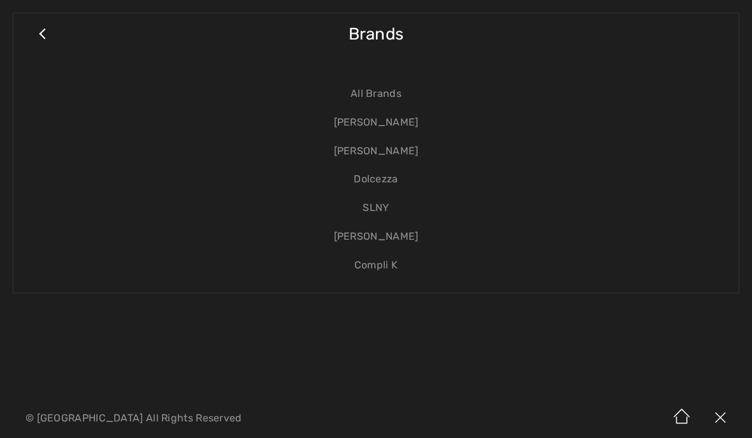
click at [361, 266] on link "Compli K" at bounding box center [376, 265] width 700 height 29
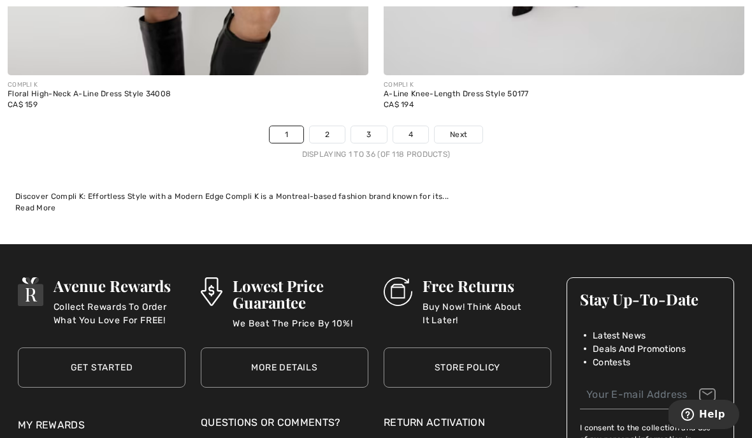
scroll to position [11454, 0]
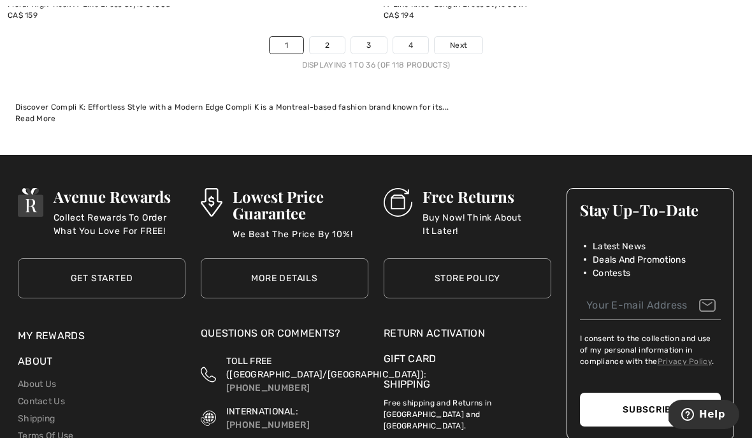
click at [321, 43] on link "2" at bounding box center [327, 45] width 35 height 17
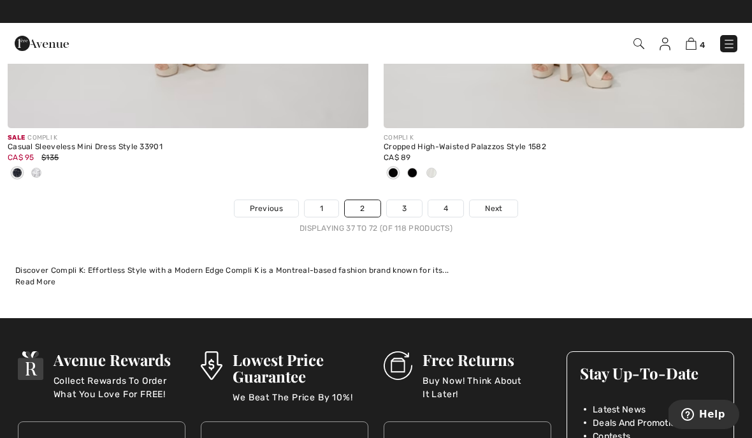
scroll to position [11437, 0]
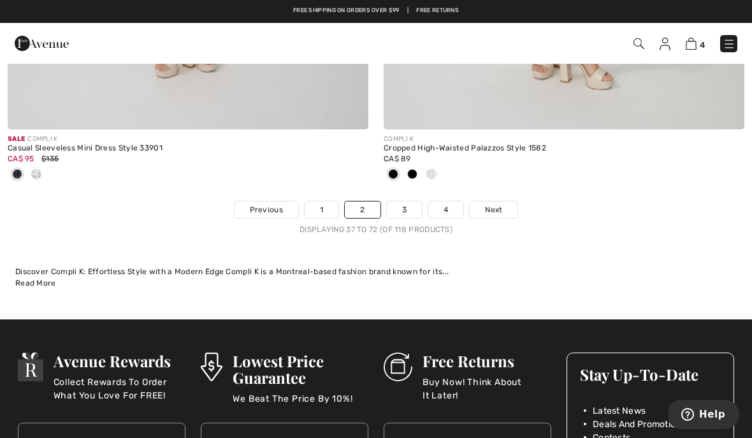
click at [395, 203] on link "3" at bounding box center [404, 209] width 35 height 17
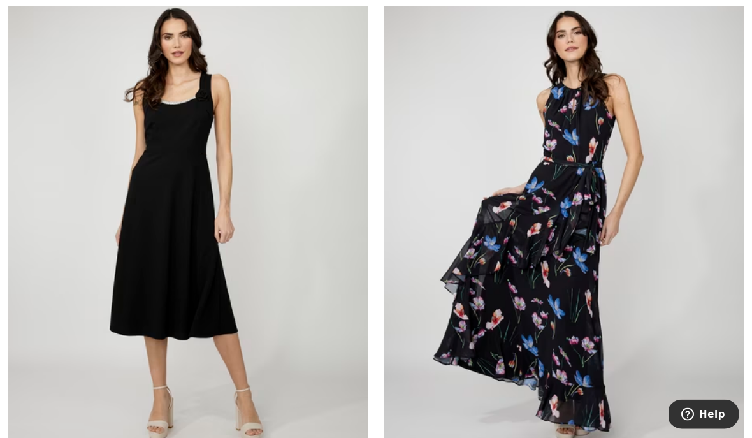
scroll to position [5424, 0]
click at [143, 302] on img at bounding box center [188, 230] width 361 height 541
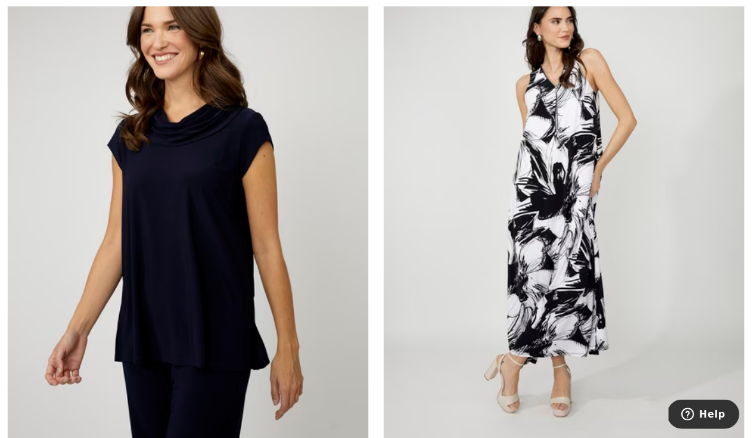
scroll to position [7215, 0]
click at [141, 311] on img at bounding box center [188, 213] width 361 height 541
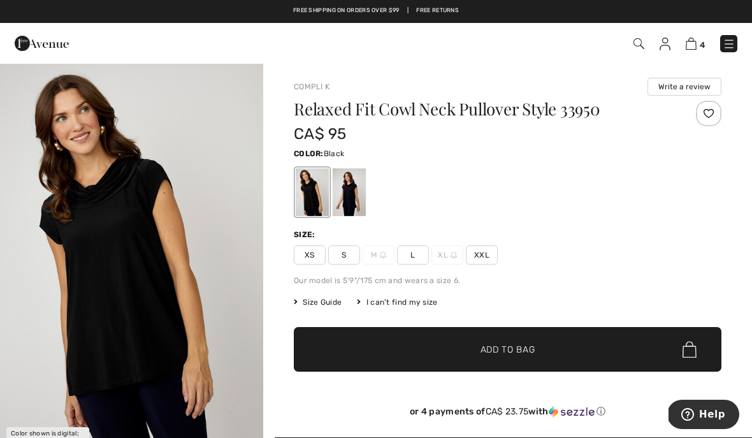
click at [50, 238] on img "1 / 2" at bounding box center [131, 259] width 263 height 395
click at [342, 208] on div at bounding box center [349, 192] width 33 height 48
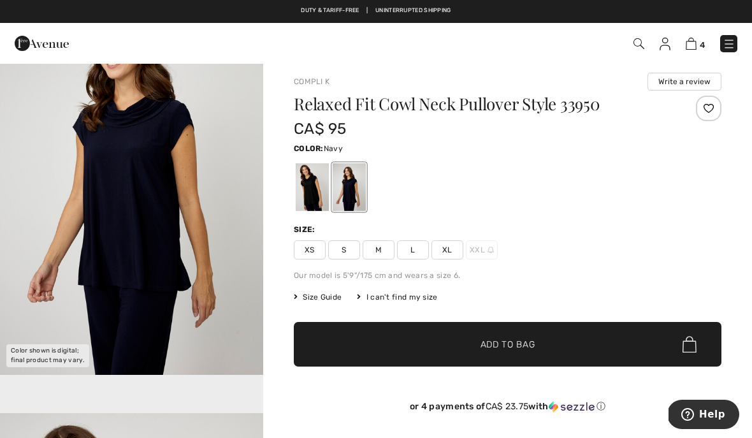
scroll to position [77, 0]
click at [305, 203] on div at bounding box center [312, 187] width 33 height 48
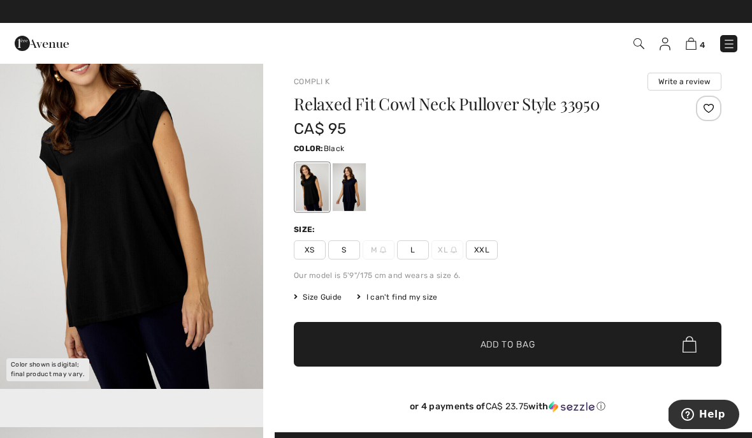
scroll to position [63, 0]
click at [344, 198] on div at bounding box center [349, 187] width 33 height 48
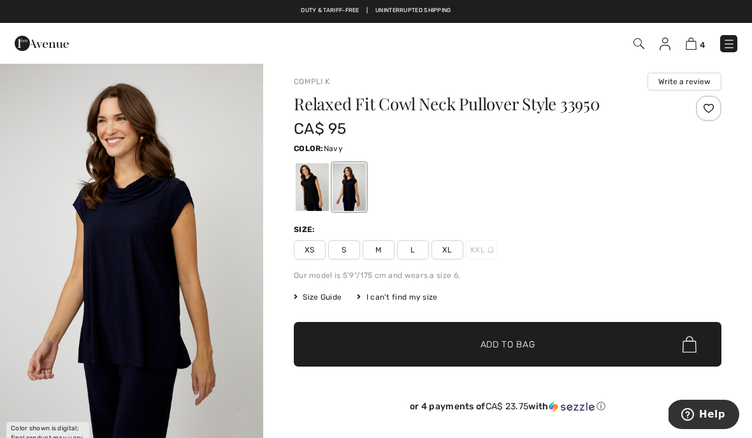
click at [307, 301] on span "Size Guide" at bounding box center [318, 296] width 48 height 11
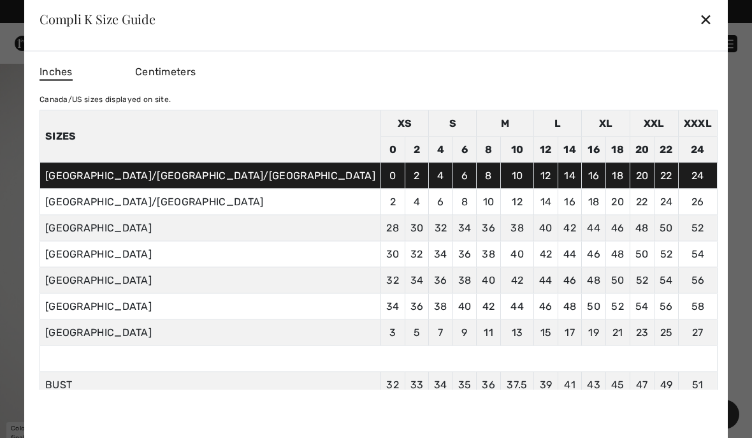
click at [33, 163] on div at bounding box center [376, 219] width 752 height 438
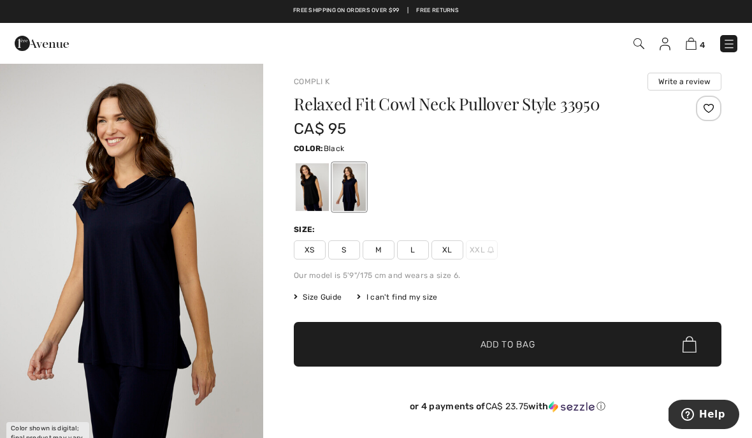
click at [301, 193] on div at bounding box center [312, 187] width 33 height 48
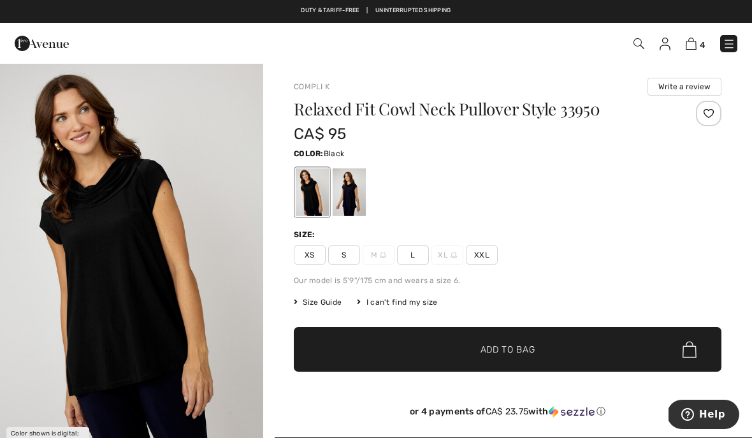
click at [345, 201] on div at bounding box center [349, 192] width 33 height 48
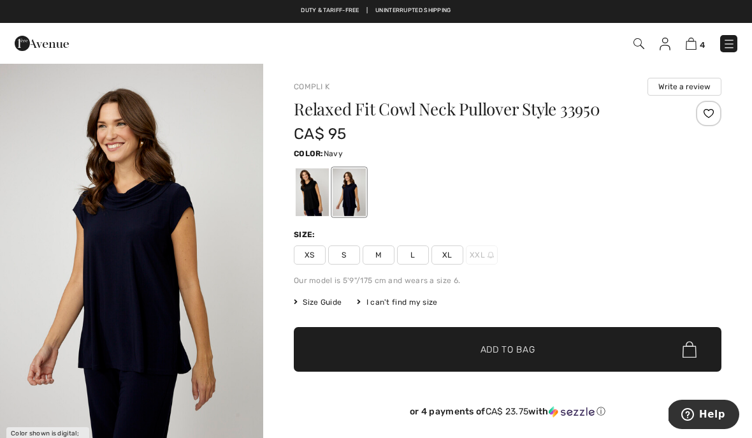
click at [439, 261] on span "XL" at bounding box center [447, 254] width 32 height 19
click at [428, 349] on span "✔ Added to Bag Add to Bag" at bounding box center [508, 349] width 428 height 45
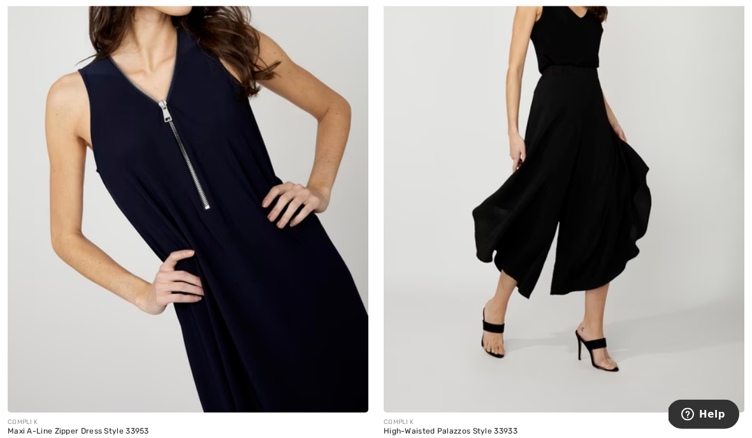
scroll to position [8050, 0]
click at [134, 280] on img at bounding box center [188, 141] width 361 height 541
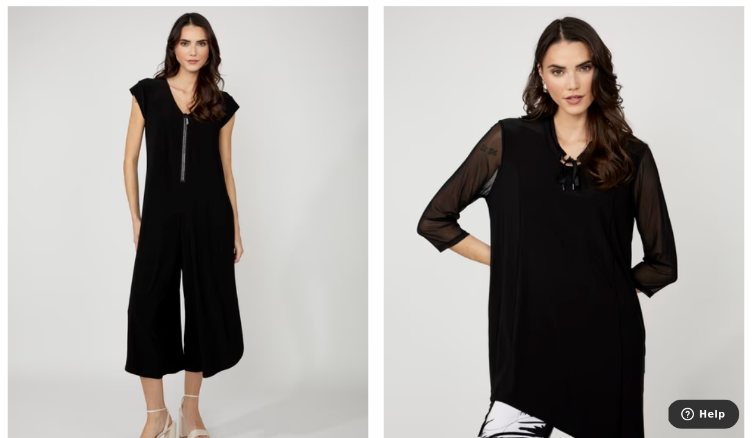
scroll to position [8543, 0]
click at [122, 301] on img at bounding box center [188, 240] width 361 height 541
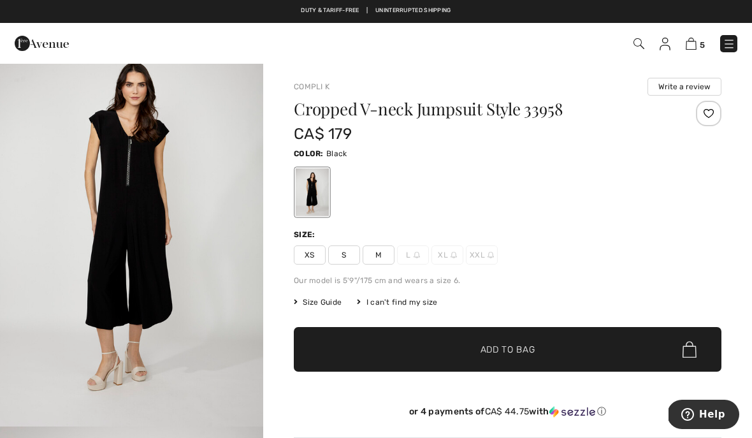
scroll to position [32, 0]
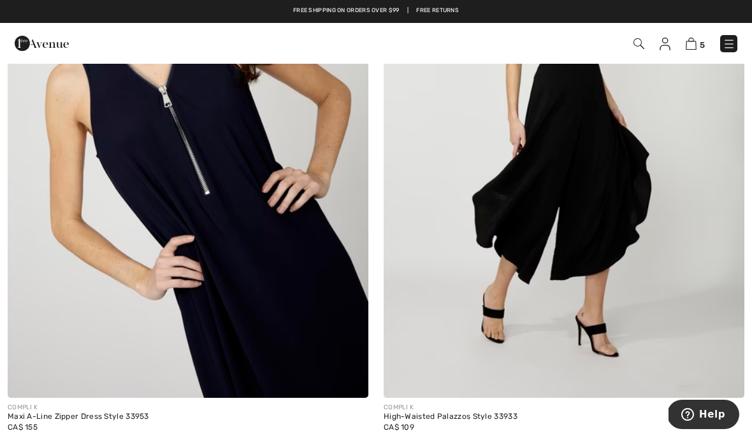
scroll to position [8062, 0]
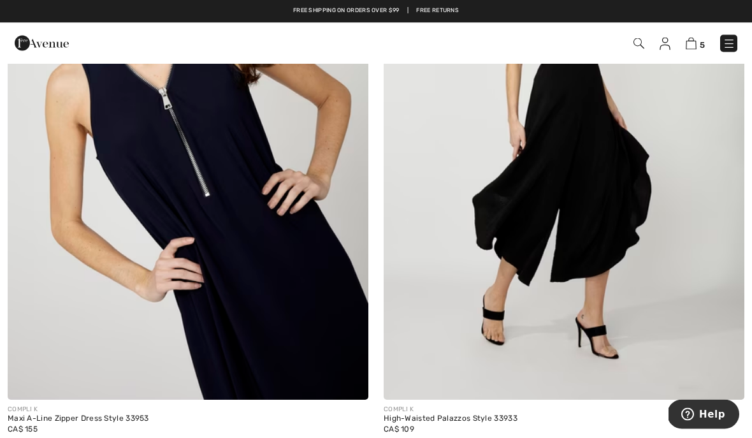
click at [66, 275] on img at bounding box center [188, 129] width 361 height 541
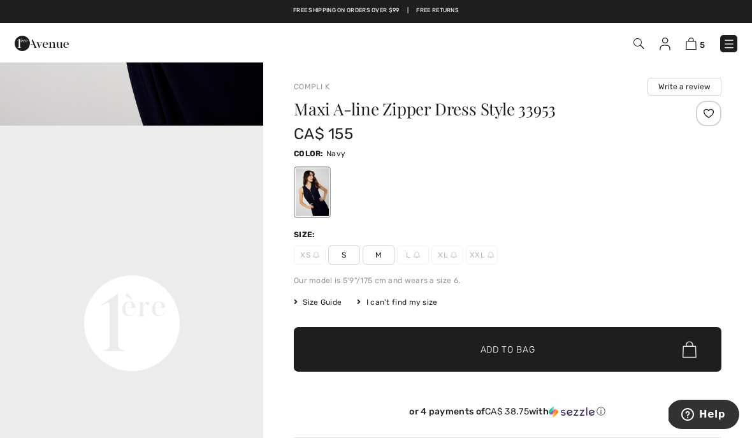
scroll to position [720, 0]
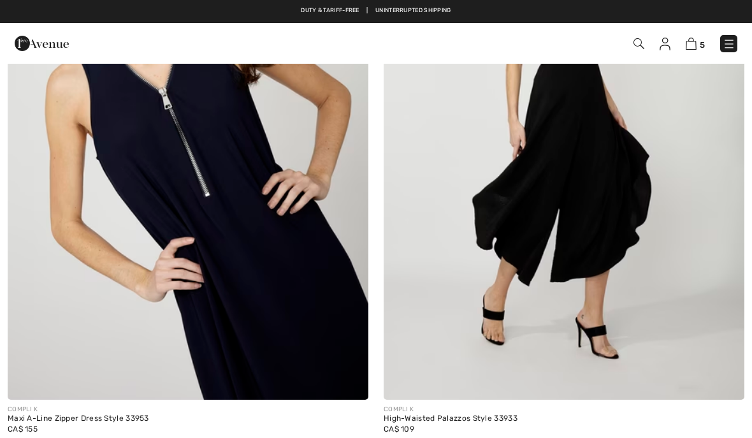
scroll to position [8063, 0]
click at [502, 221] on img at bounding box center [564, 129] width 361 height 541
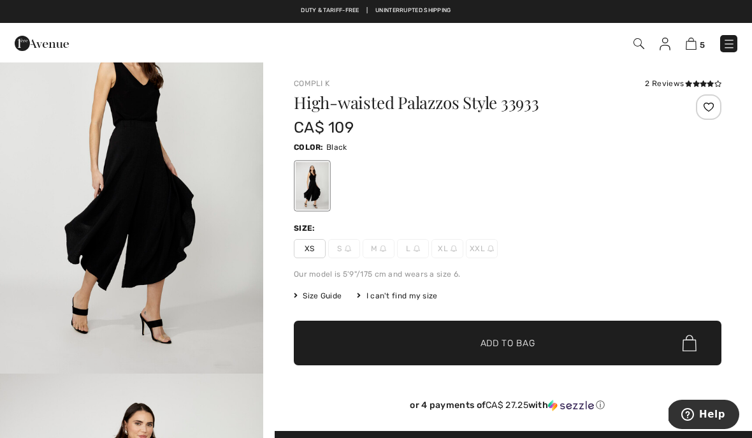
scroll to position [70, 0]
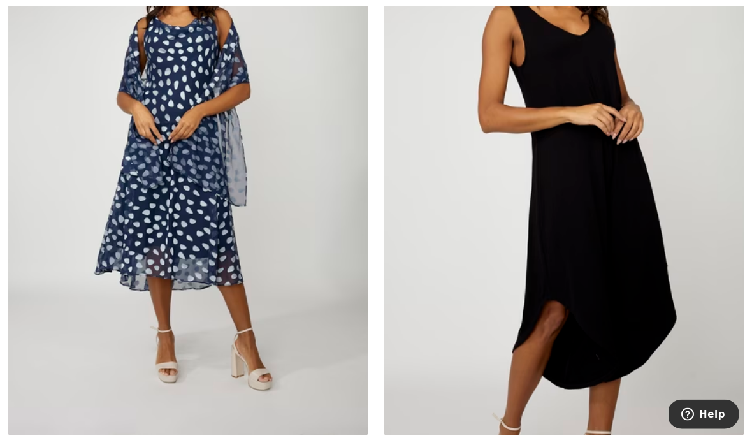
scroll to position [4899, 0]
click at [483, 280] on img at bounding box center [564, 164] width 361 height 541
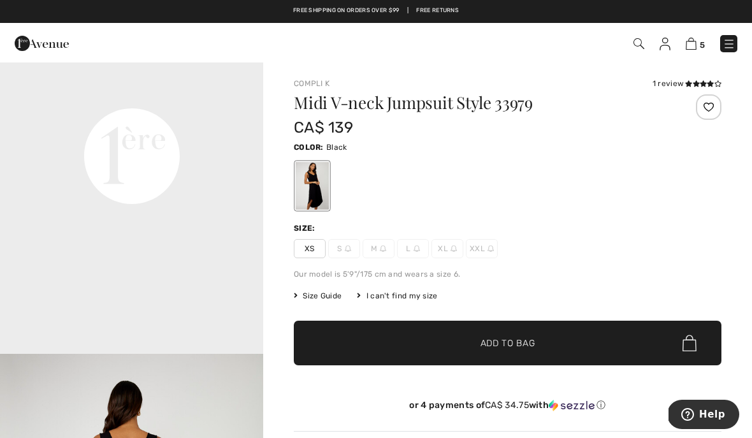
scroll to position [843, 0]
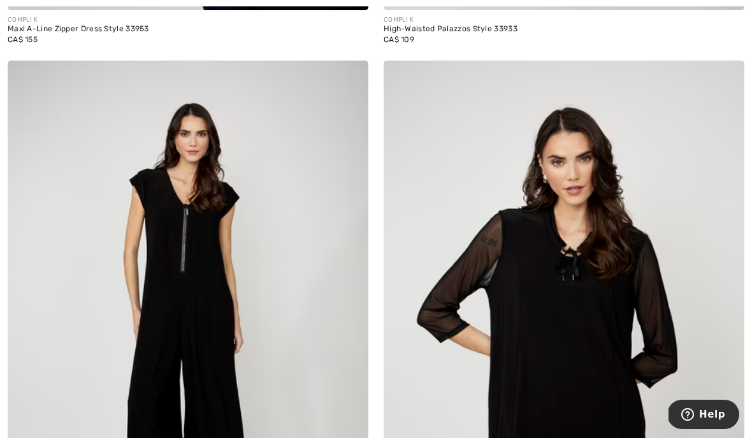
scroll to position [8453, 0]
click at [133, 337] on img at bounding box center [188, 330] width 361 height 541
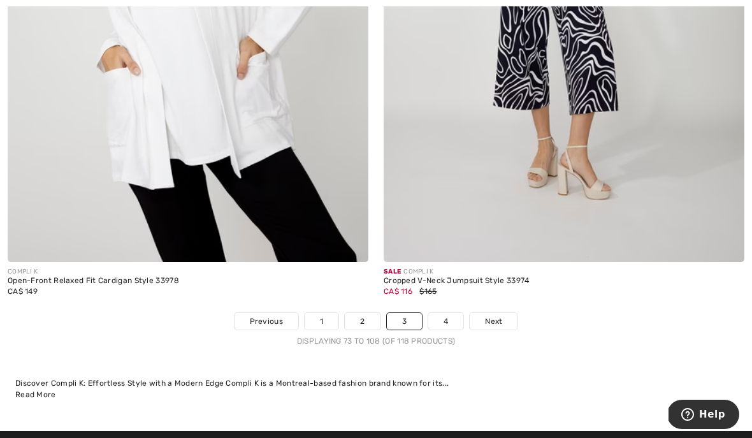
scroll to position [11164, 0]
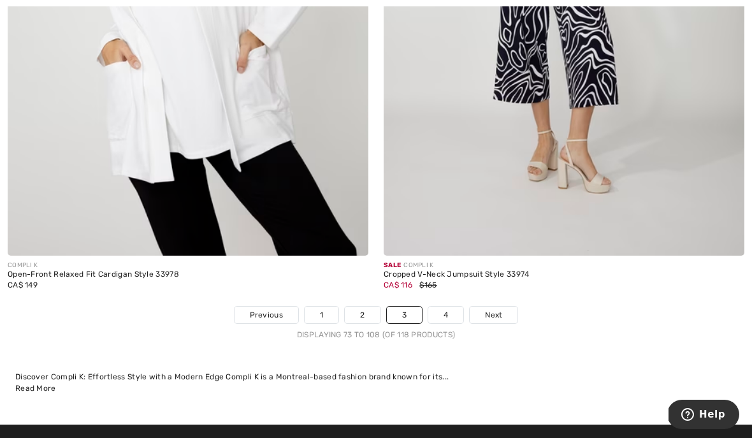
click at [437, 310] on link "4" at bounding box center [445, 315] width 35 height 17
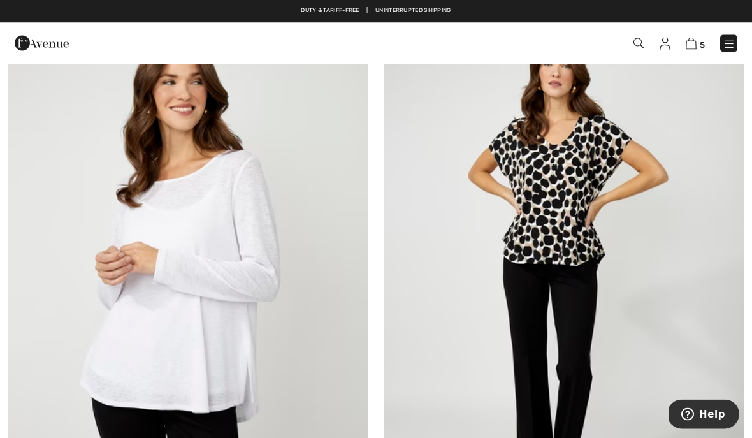
scroll to position [2278, 0]
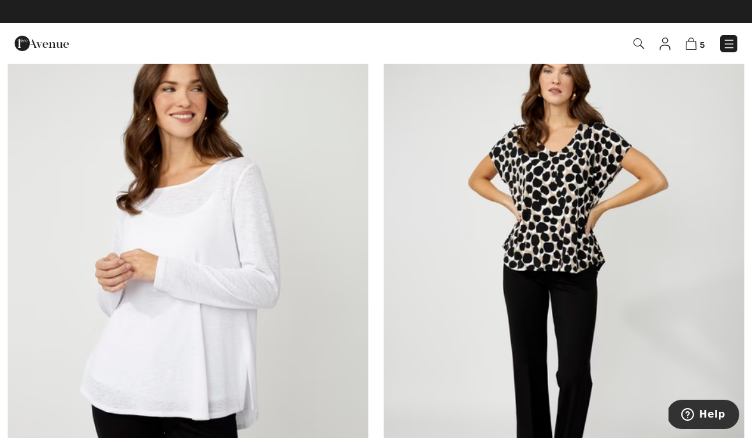
click at [687, 52] on div "5 Checkout" at bounding box center [530, 44] width 433 height 26
click at [680, 47] on span "5" at bounding box center [531, 43] width 414 height 17
click at [688, 49] on img at bounding box center [691, 44] width 11 height 12
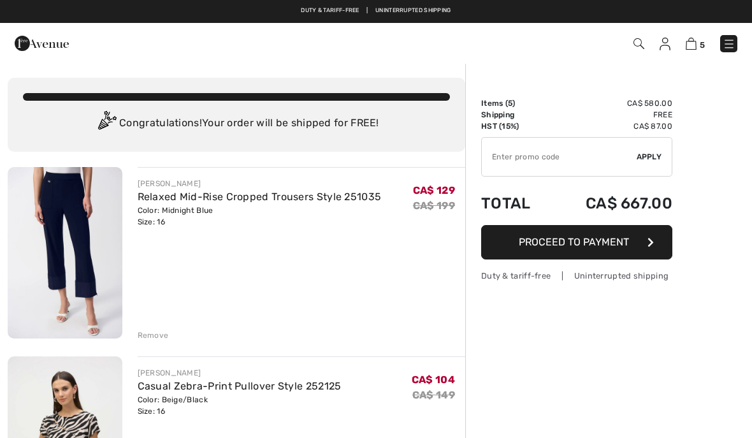
click at [690, 54] on div "5 Checkout" at bounding box center [530, 44] width 433 height 26
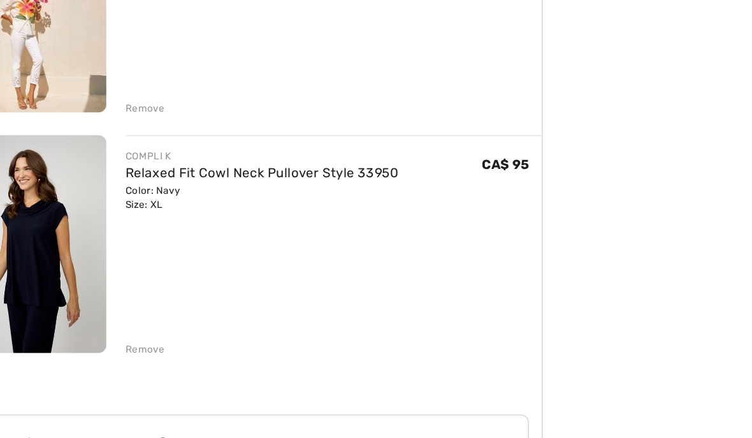
scroll to position [774, 0]
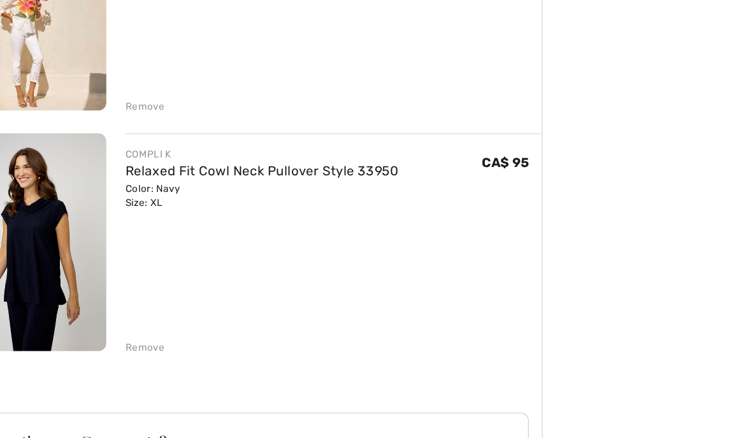
click at [138, 316] on div "Remove" at bounding box center [153, 321] width 31 height 11
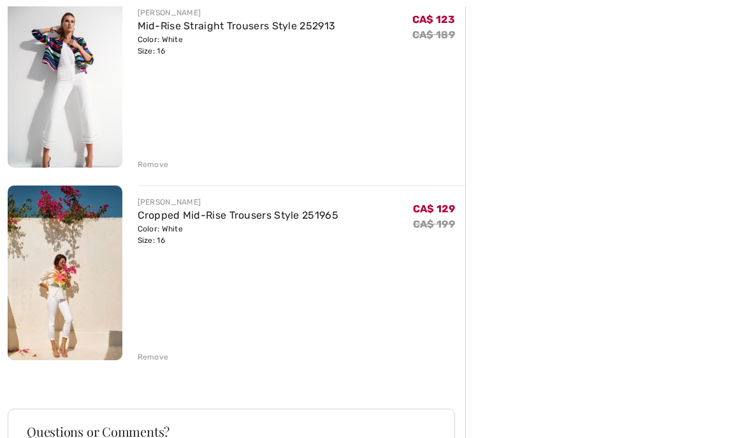
scroll to position [549, 0]
click at [141, 359] on div "Remove" at bounding box center [153, 356] width 31 height 11
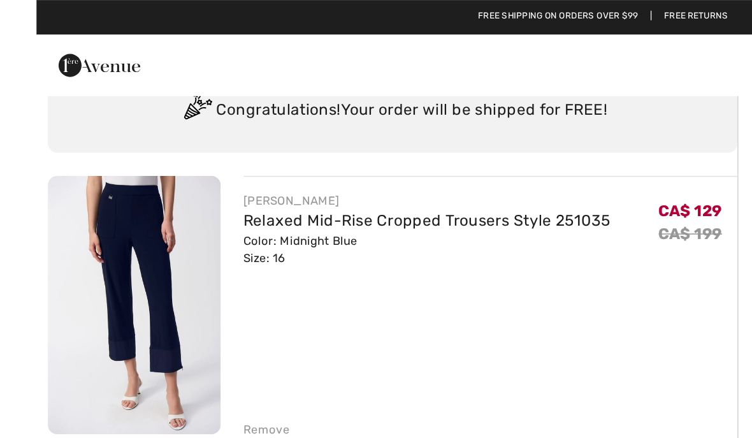
scroll to position [6, 0]
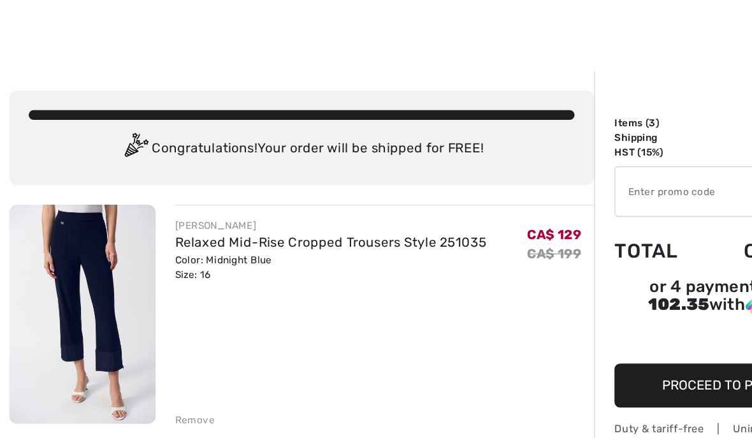
click at [73, 228] on img at bounding box center [65, 246] width 115 height 171
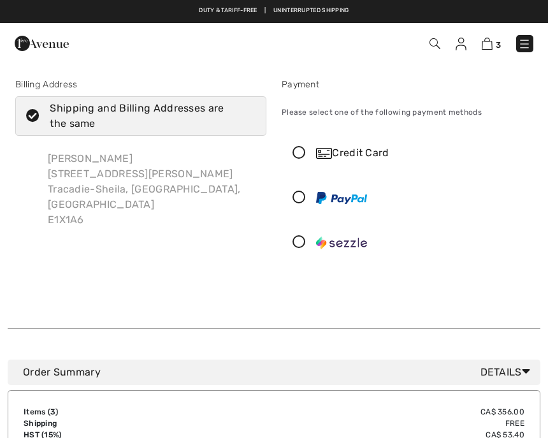
click at [482, 52] on span "3" at bounding box center [386, 43] width 294 height 17
click at [484, 54] on div "3 Checkout" at bounding box center [386, 44] width 314 height 26
click at [485, 50] on img at bounding box center [487, 44] width 11 height 12
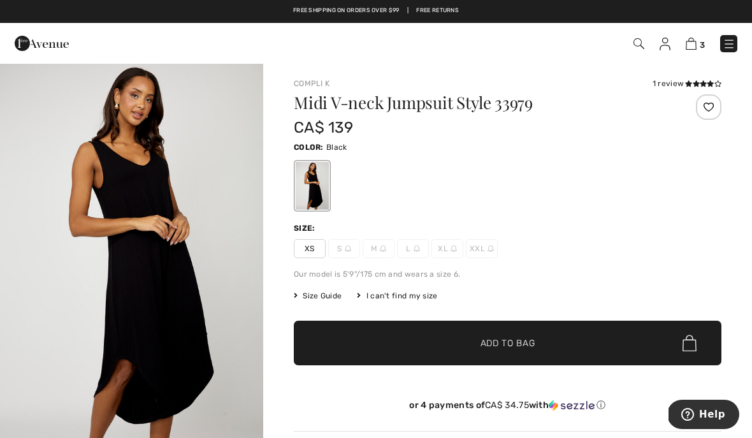
click at [547, 50] on img at bounding box center [691, 44] width 11 height 12
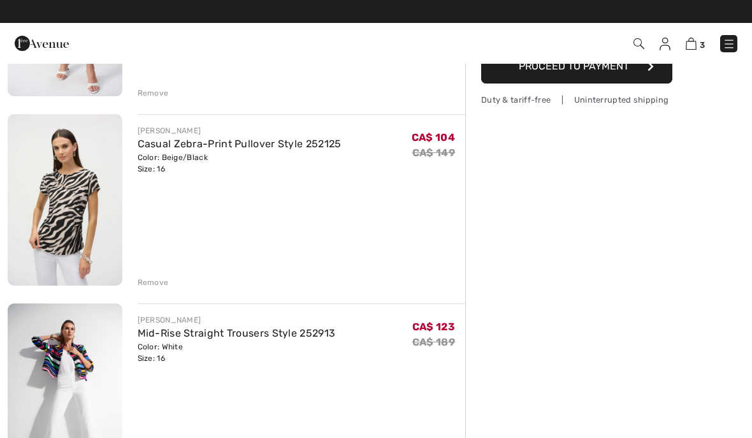
scroll to position [243, 0]
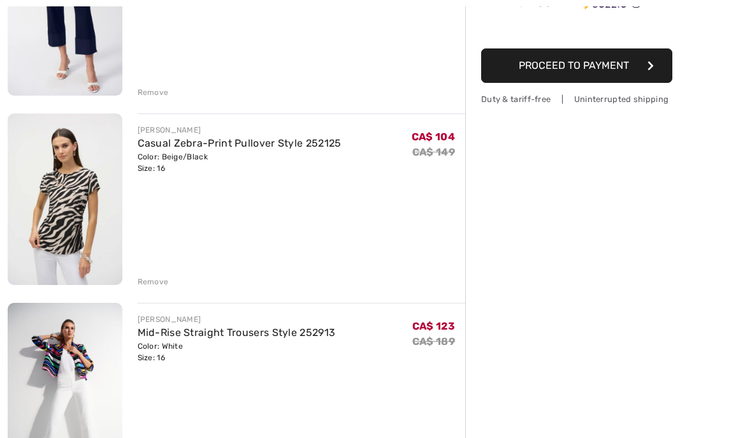
click at [41, 224] on img at bounding box center [65, 198] width 115 height 171
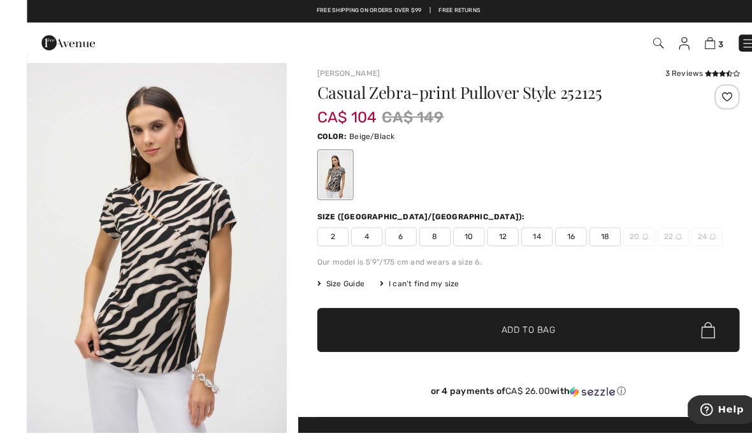
scroll to position [42, 0]
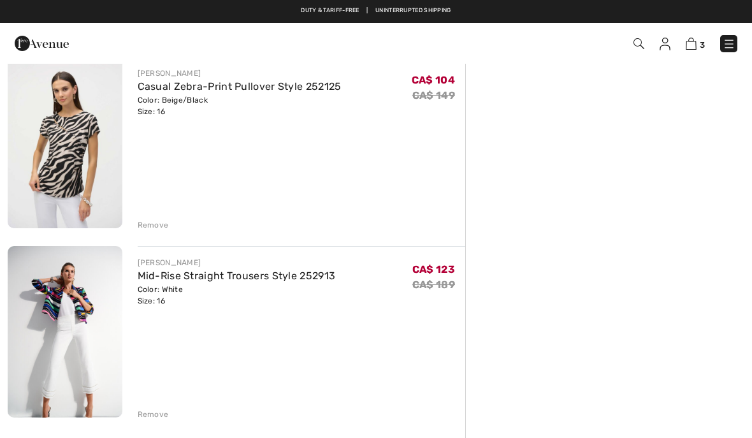
click at [138, 226] on div "Remove" at bounding box center [153, 224] width 31 height 11
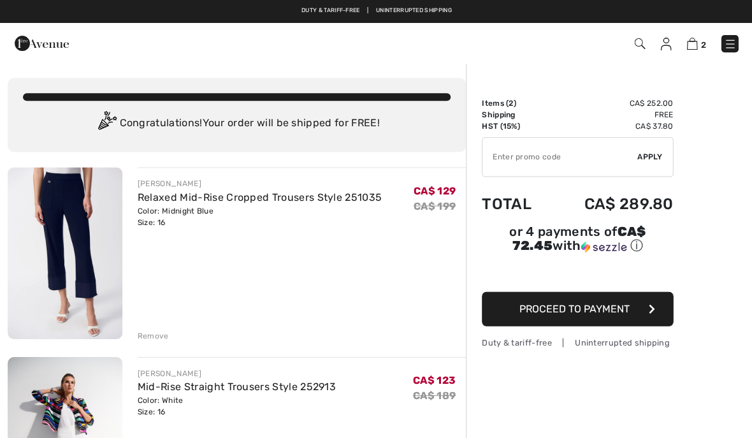
click at [516, 311] on button "Proceed to Payment" at bounding box center [576, 308] width 191 height 34
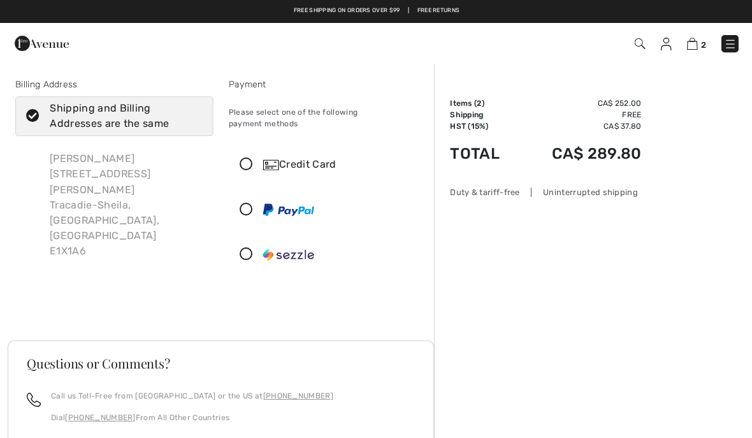
click at [242, 161] on div "Credit Card" at bounding box center [327, 164] width 196 height 38
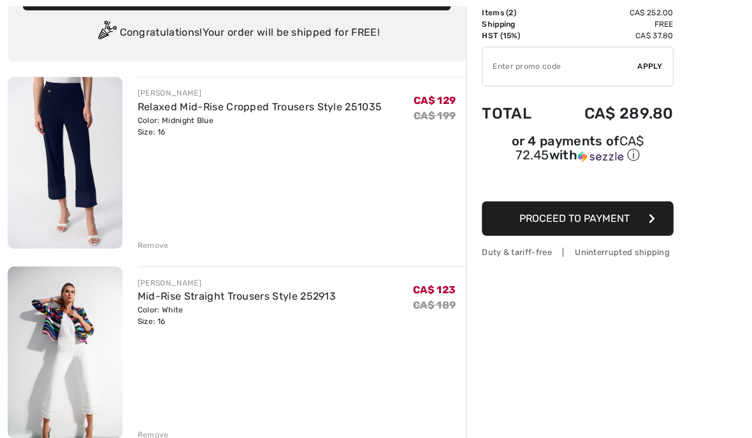
scroll to position [91, 0]
